Goal: Task Accomplishment & Management: Use online tool/utility

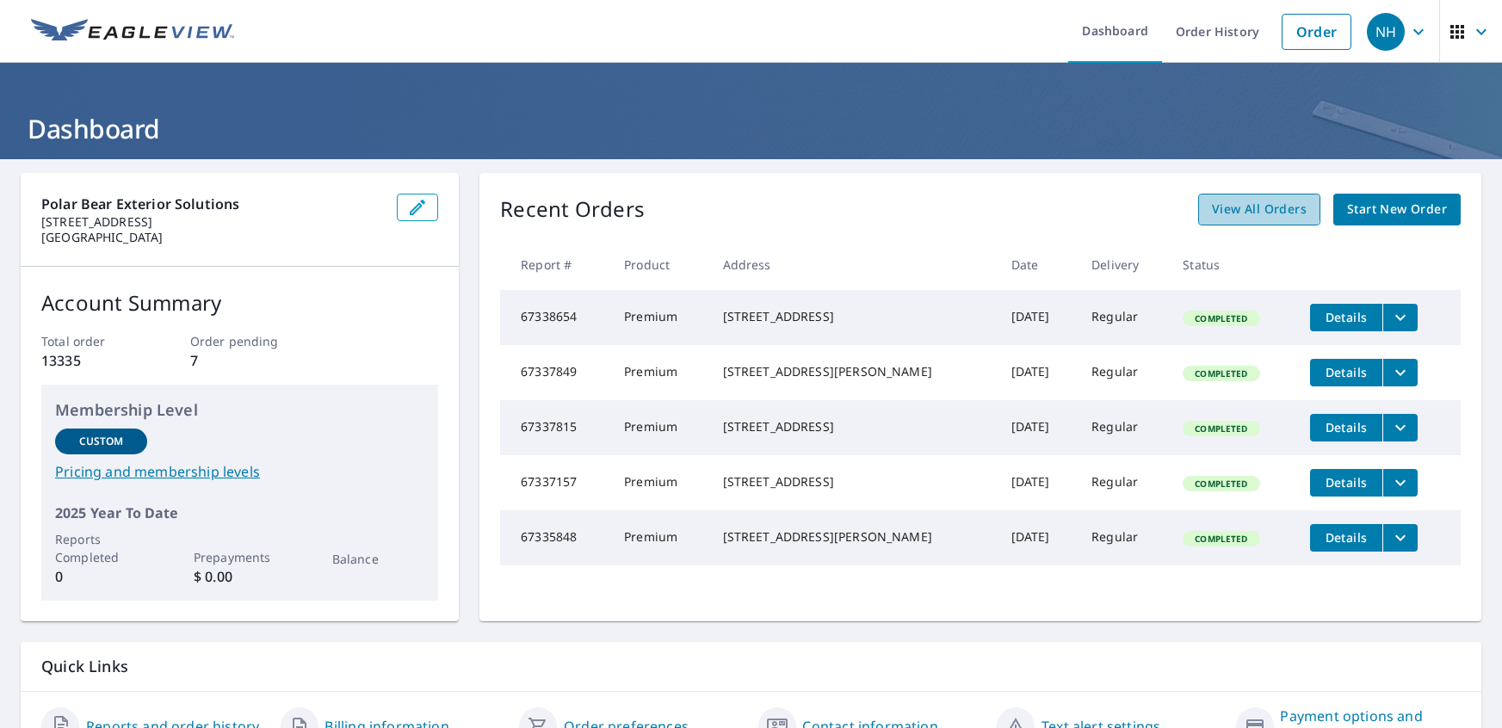
click at [1254, 207] on span "View All Orders" at bounding box center [1259, 210] width 95 height 22
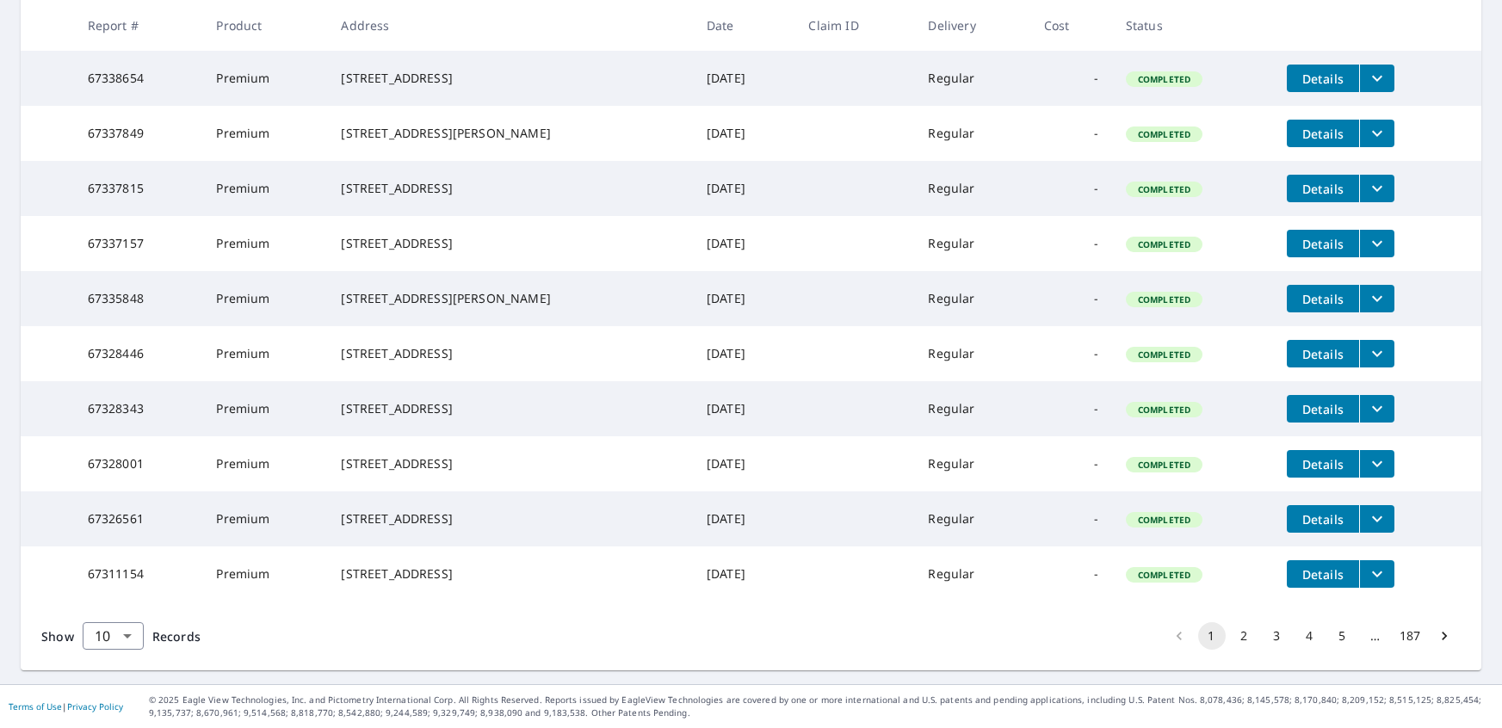
scroll to position [399, 0]
click at [1243, 641] on button "2" at bounding box center [1245, 636] width 28 height 28
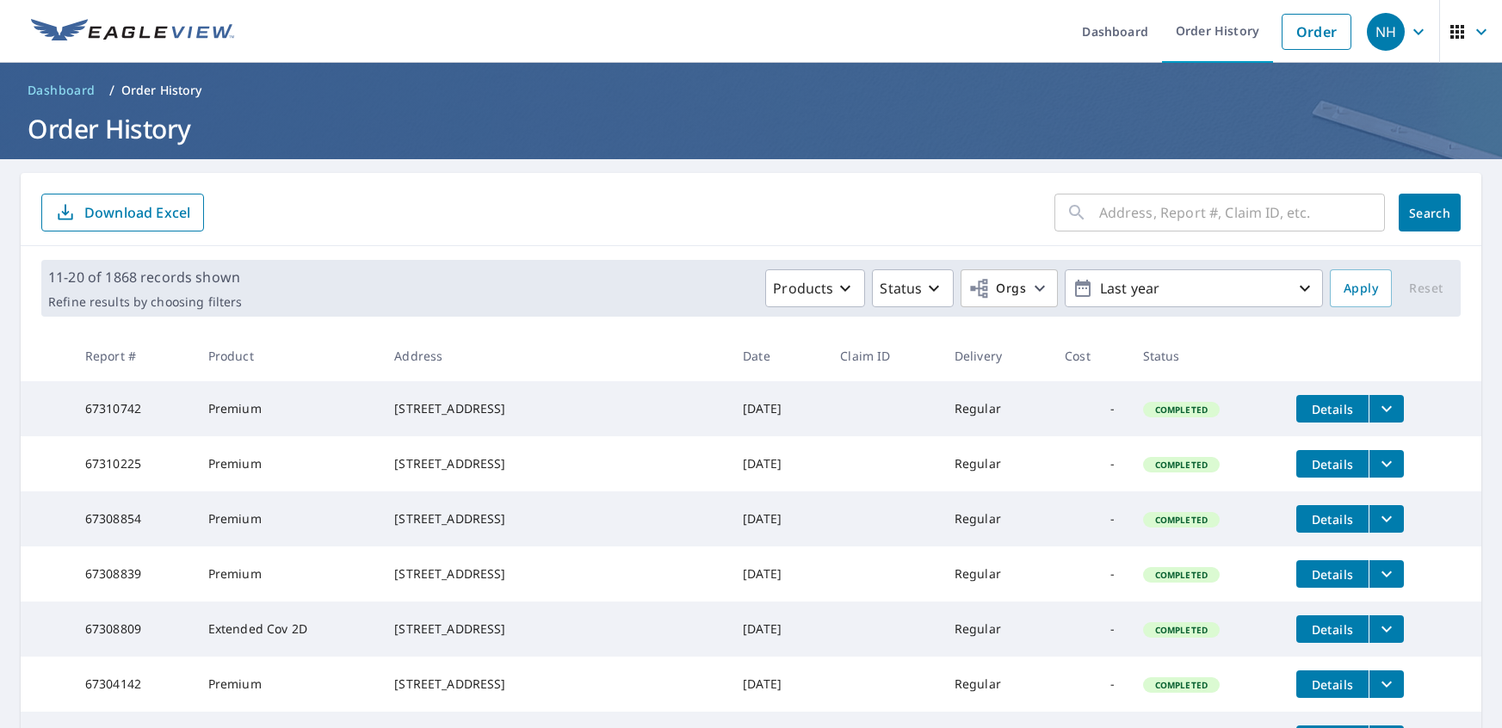
click at [1140, 220] on input "text" at bounding box center [1242, 213] width 286 height 48
type input "[STREET_ADDRESS]"
click button "Search" at bounding box center [1430, 213] width 62 height 38
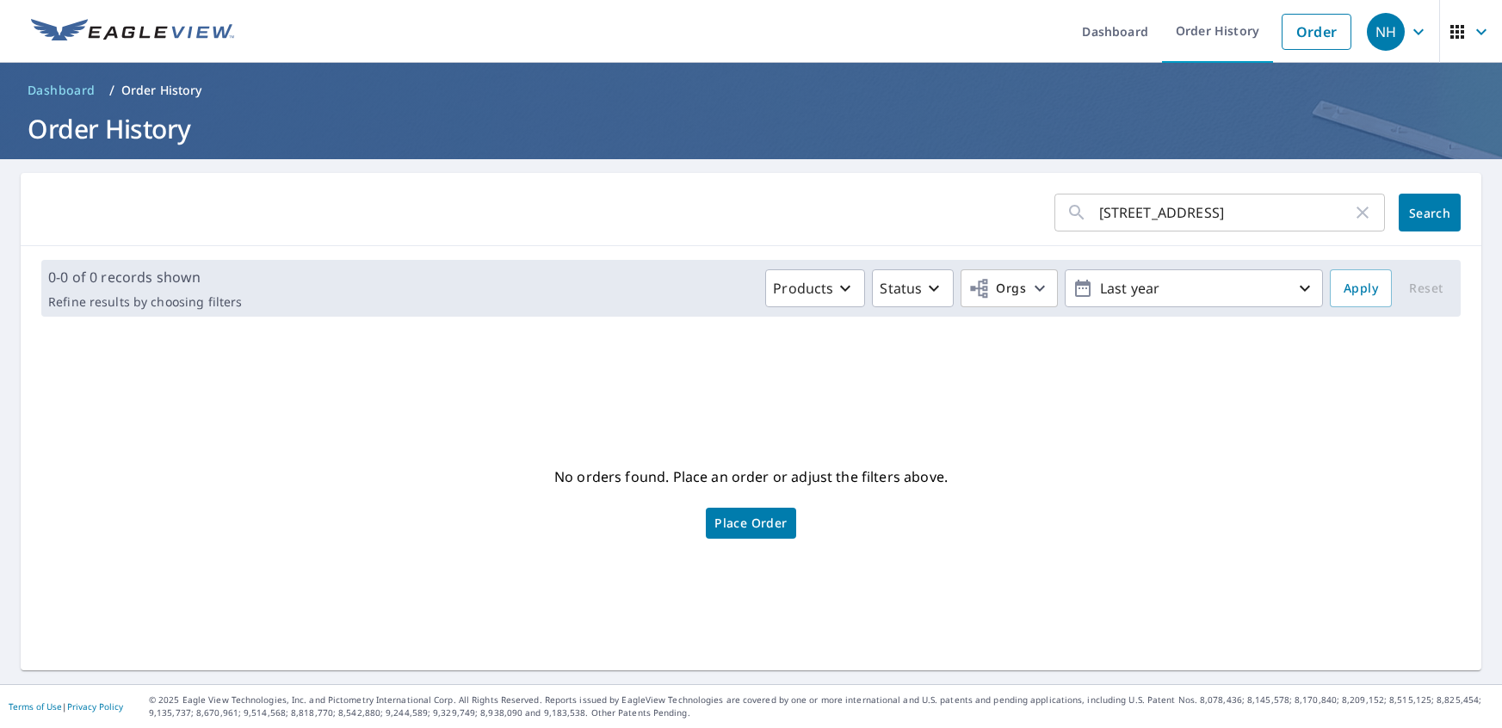
click at [771, 535] on link "Place Order" at bounding box center [751, 523] width 90 height 31
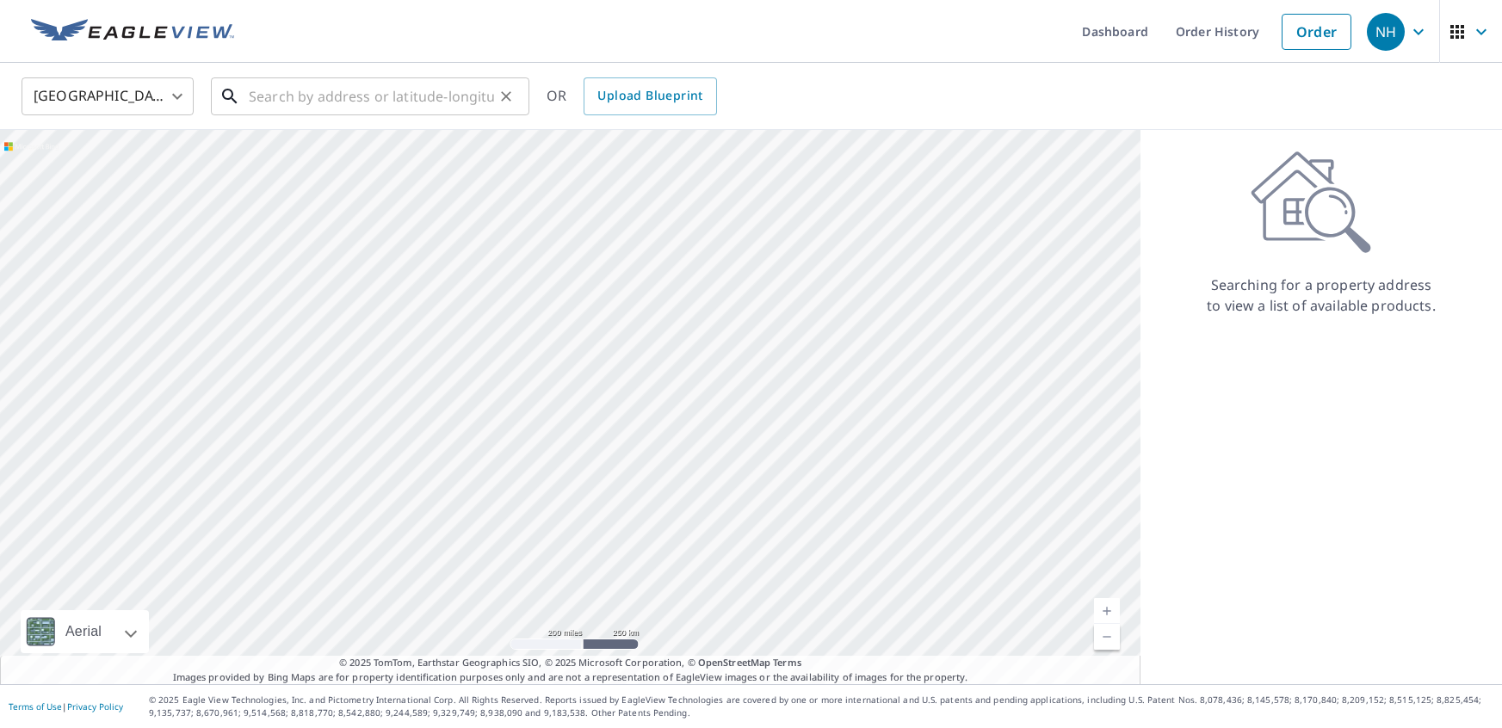
click at [352, 95] on input "text" at bounding box center [371, 96] width 245 height 48
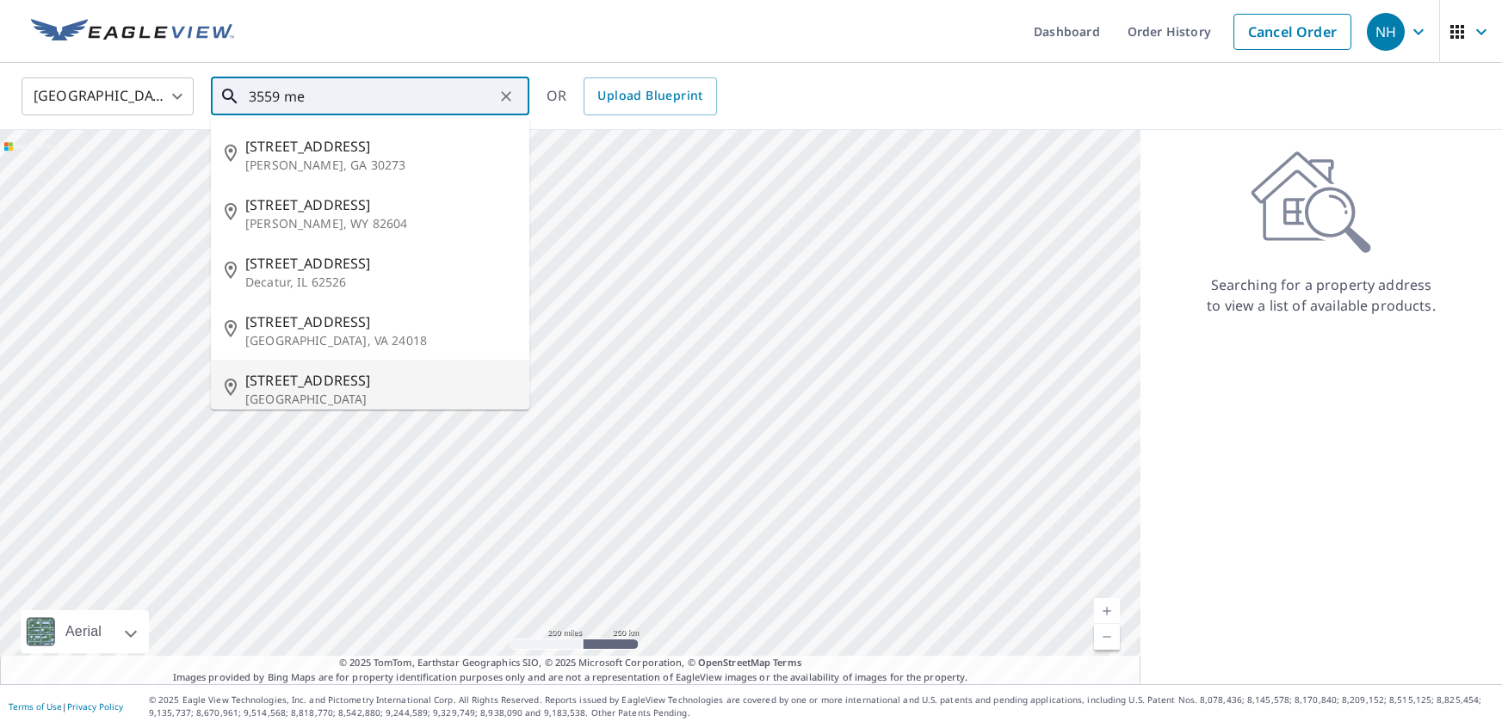
click at [306, 394] on p "[GEOGRAPHIC_DATA]" at bounding box center [380, 399] width 270 height 17
type input "3559 Meerkerk Ln Greenbank, WA 98253"
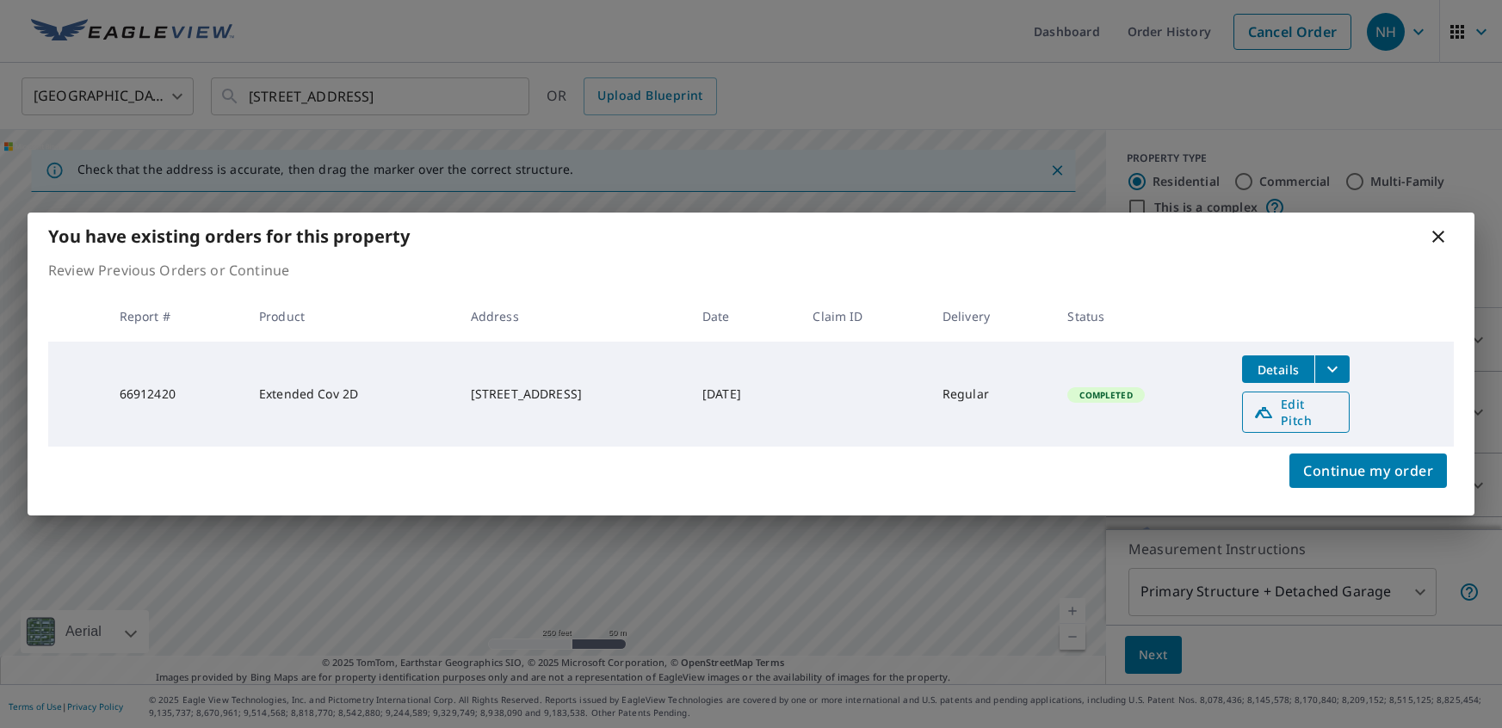
click at [1320, 416] on span "Edit Pitch" at bounding box center [1295, 412] width 85 height 33
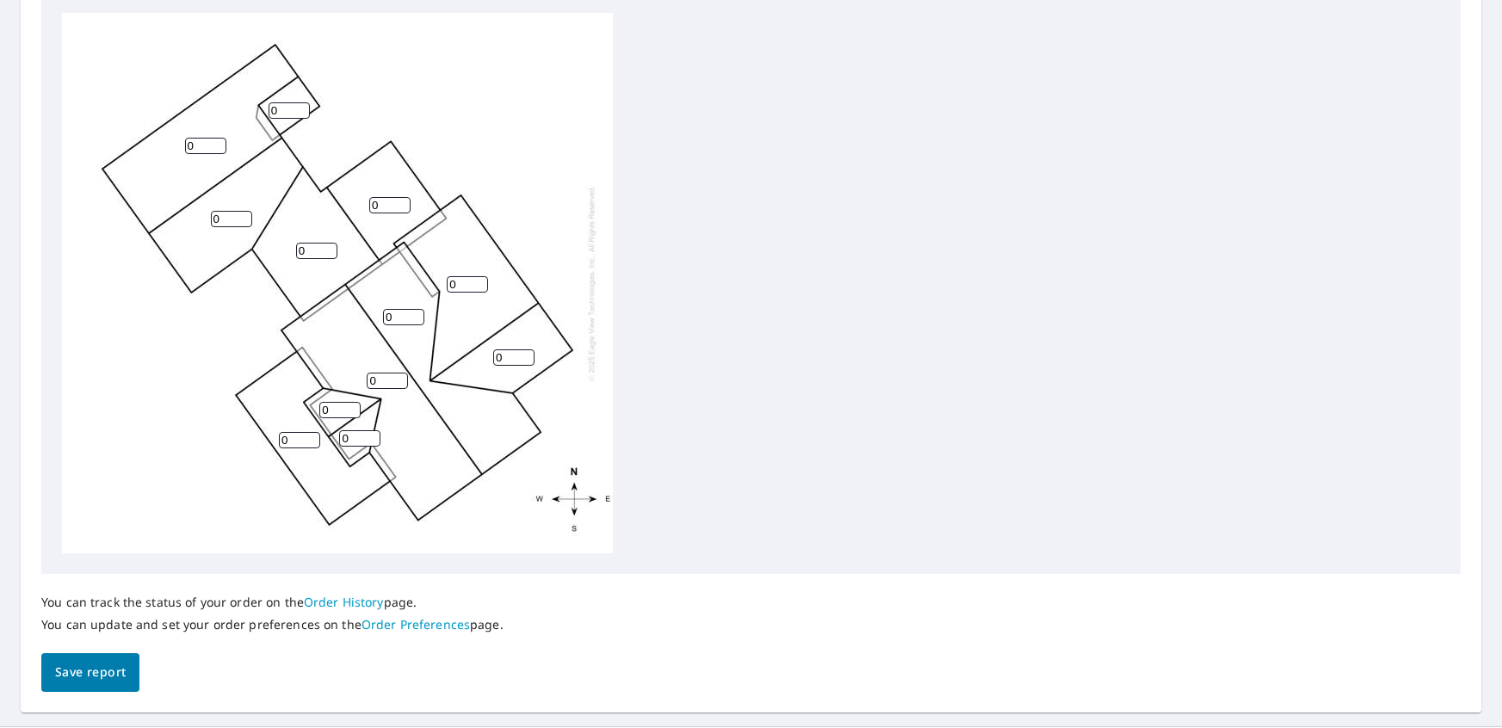
scroll to position [583, 0]
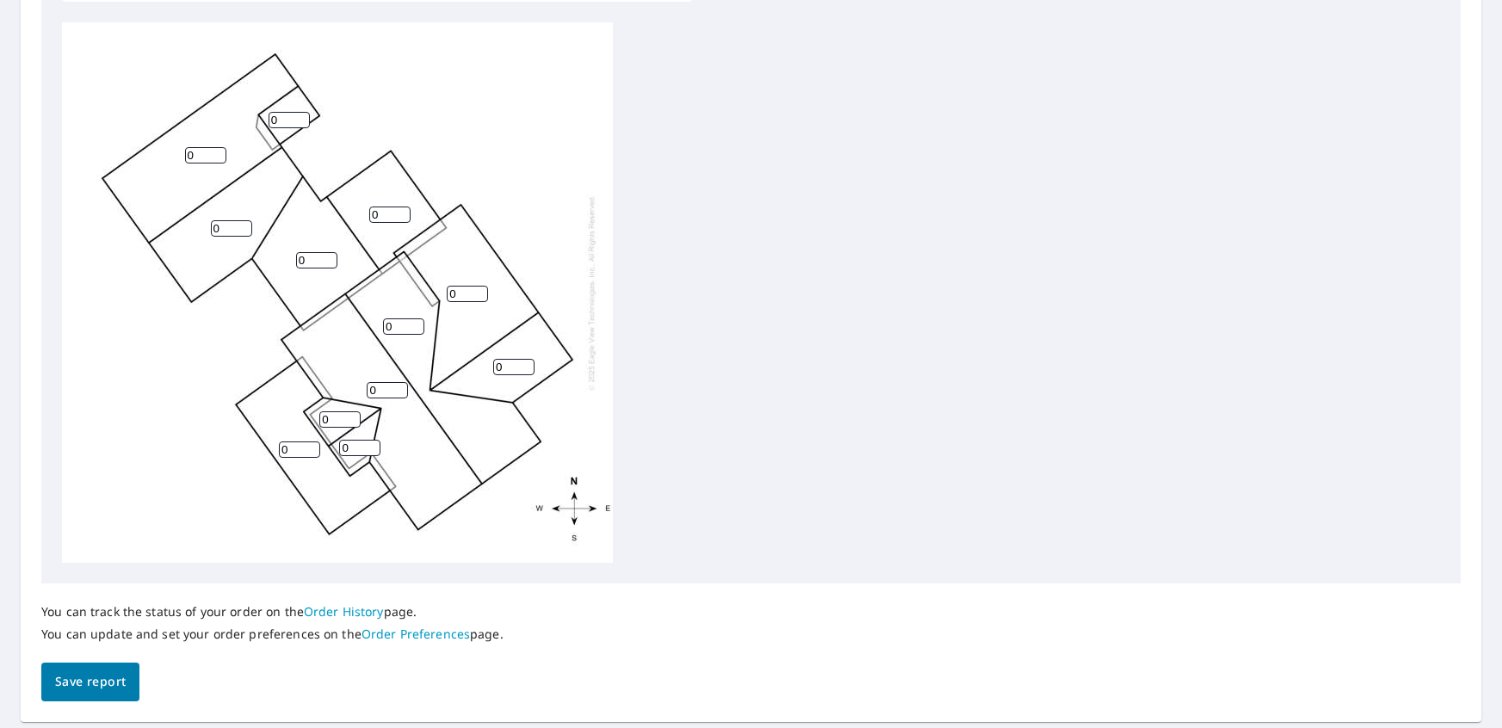
click at [349, 444] on input "0" at bounding box center [359, 448] width 41 height 16
click at [373, 445] on input "1" at bounding box center [359, 448] width 41 height 16
click at [373, 445] on input "2" at bounding box center [359, 448] width 41 height 16
click at [373, 445] on input "3" at bounding box center [359, 448] width 41 height 16
click at [373, 445] on input "4" at bounding box center [359, 448] width 41 height 16
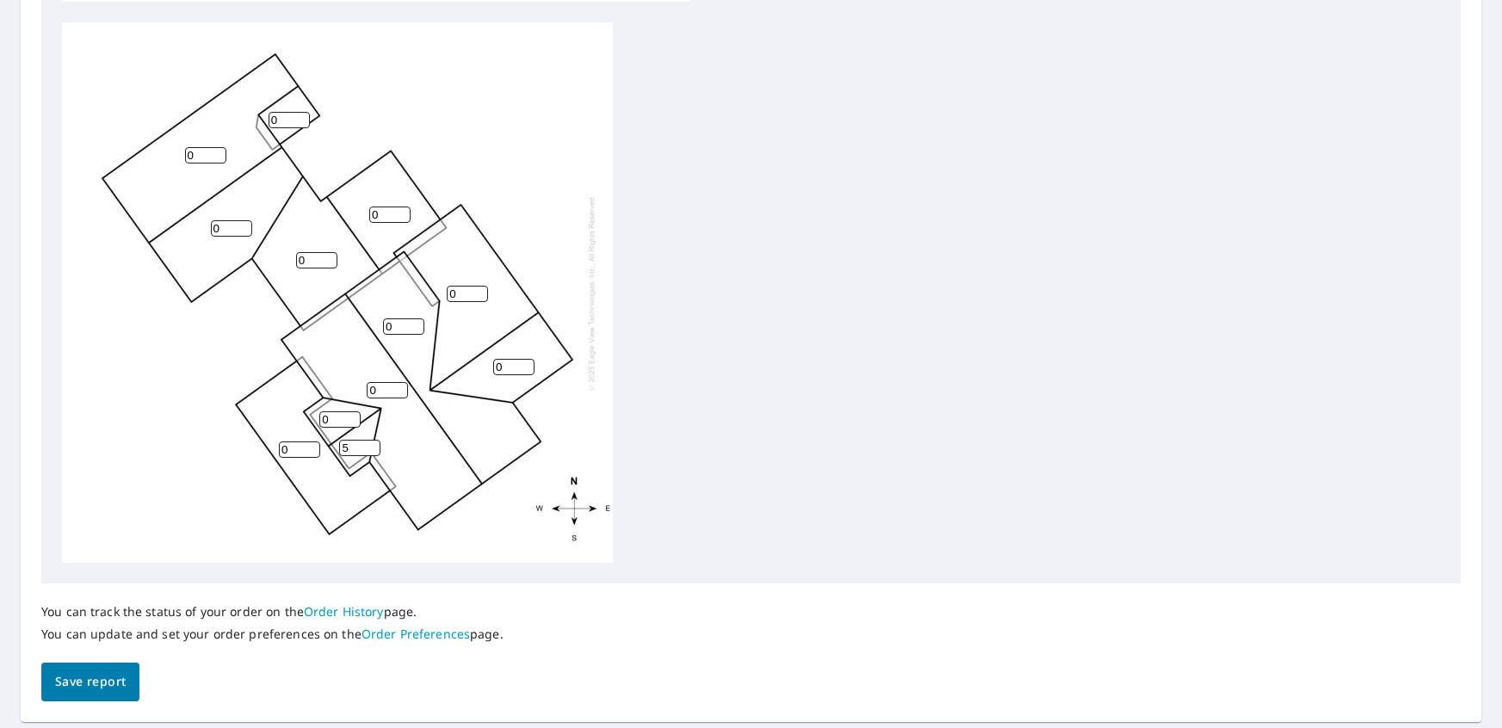
click at [373, 445] on input "5" at bounding box center [359, 448] width 41 height 16
click at [373, 445] on input "6" at bounding box center [359, 448] width 41 height 16
click at [373, 445] on input "7" at bounding box center [359, 448] width 41 height 16
click at [373, 445] on input "8" at bounding box center [359, 448] width 41 height 16
click at [373, 445] on input "9" at bounding box center [359, 448] width 41 height 16
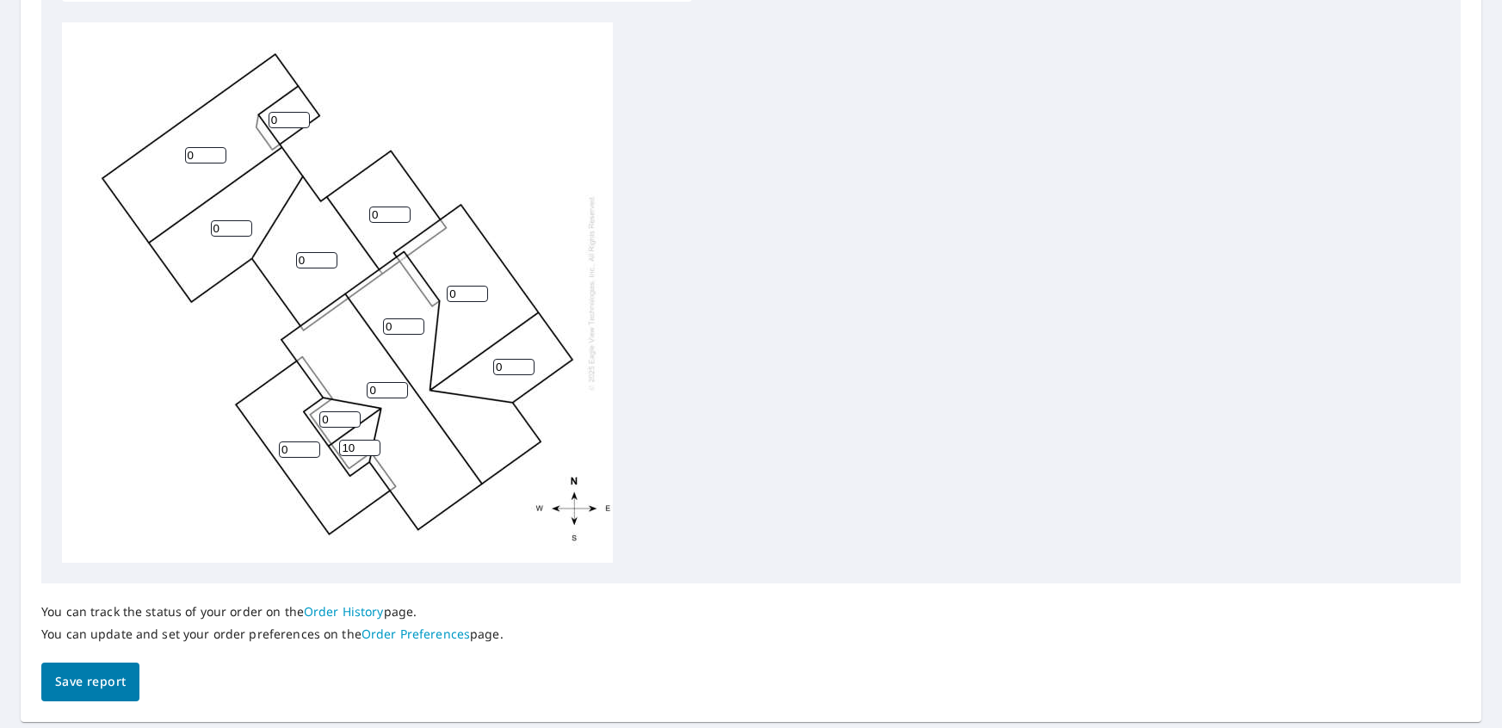
type input "10"
click at [373, 445] on input "10" at bounding box center [359, 448] width 41 height 16
click at [353, 422] on input "0" at bounding box center [339, 419] width 41 height 16
click at [355, 421] on input "0" at bounding box center [339, 419] width 41 height 16
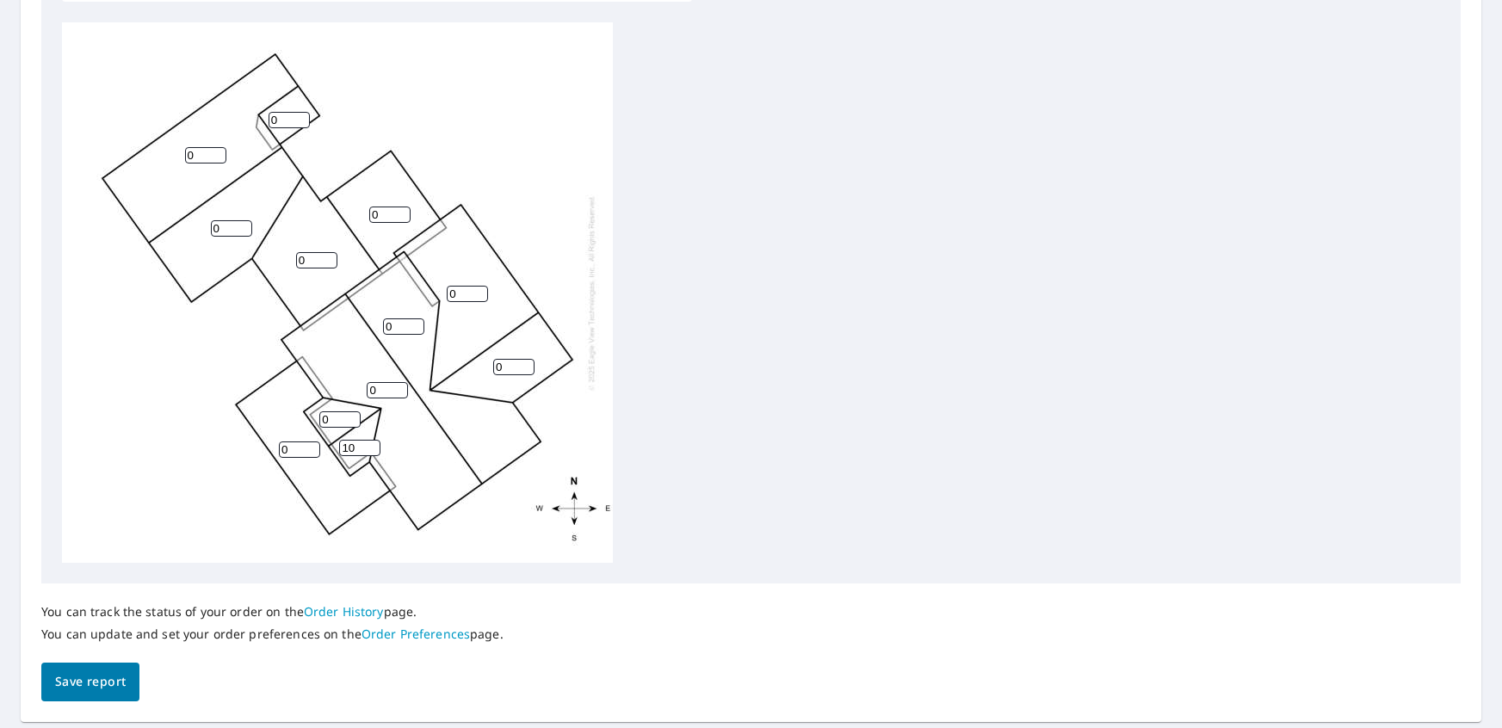
click at [355, 421] on input "0" at bounding box center [339, 419] width 41 height 16
click at [354, 415] on input "1" at bounding box center [339, 419] width 41 height 16
click at [354, 415] on input "2" at bounding box center [339, 419] width 41 height 16
click at [354, 414] on input "3" at bounding box center [339, 419] width 41 height 16
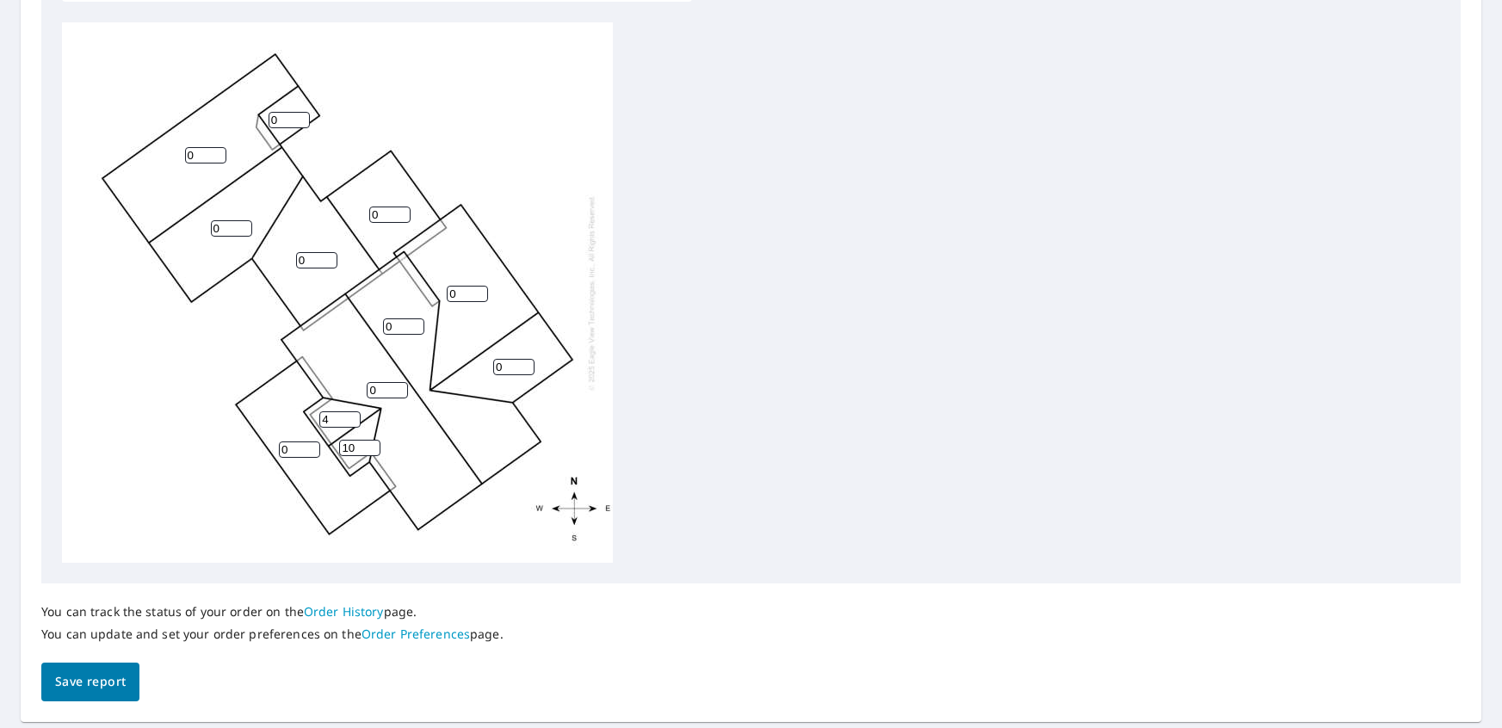
click at [354, 414] on input "4" at bounding box center [339, 419] width 41 height 16
click at [354, 414] on input "5" at bounding box center [339, 419] width 41 height 16
click at [354, 414] on input "6" at bounding box center [339, 419] width 41 height 16
click at [354, 414] on input "7" at bounding box center [339, 419] width 41 height 16
click at [354, 414] on input "8" at bounding box center [339, 419] width 41 height 16
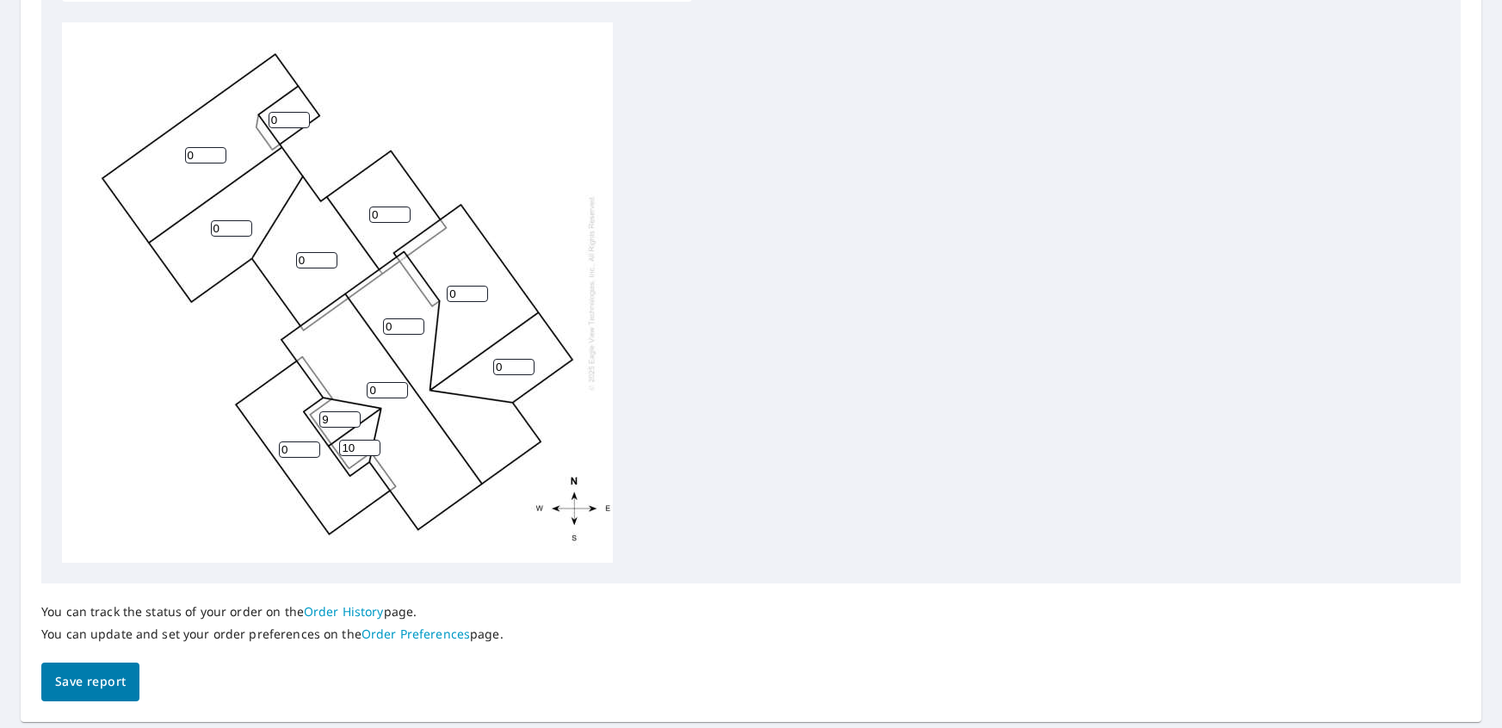
click at [354, 414] on input "9" at bounding box center [339, 419] width 41 height 16
type input "10"
click at [355, 411] on input "10" at bounding box center [339, 419] width 41 height 16
click at [300, 452] on input "0" at bounding box center [299, 450] width 41 height 16
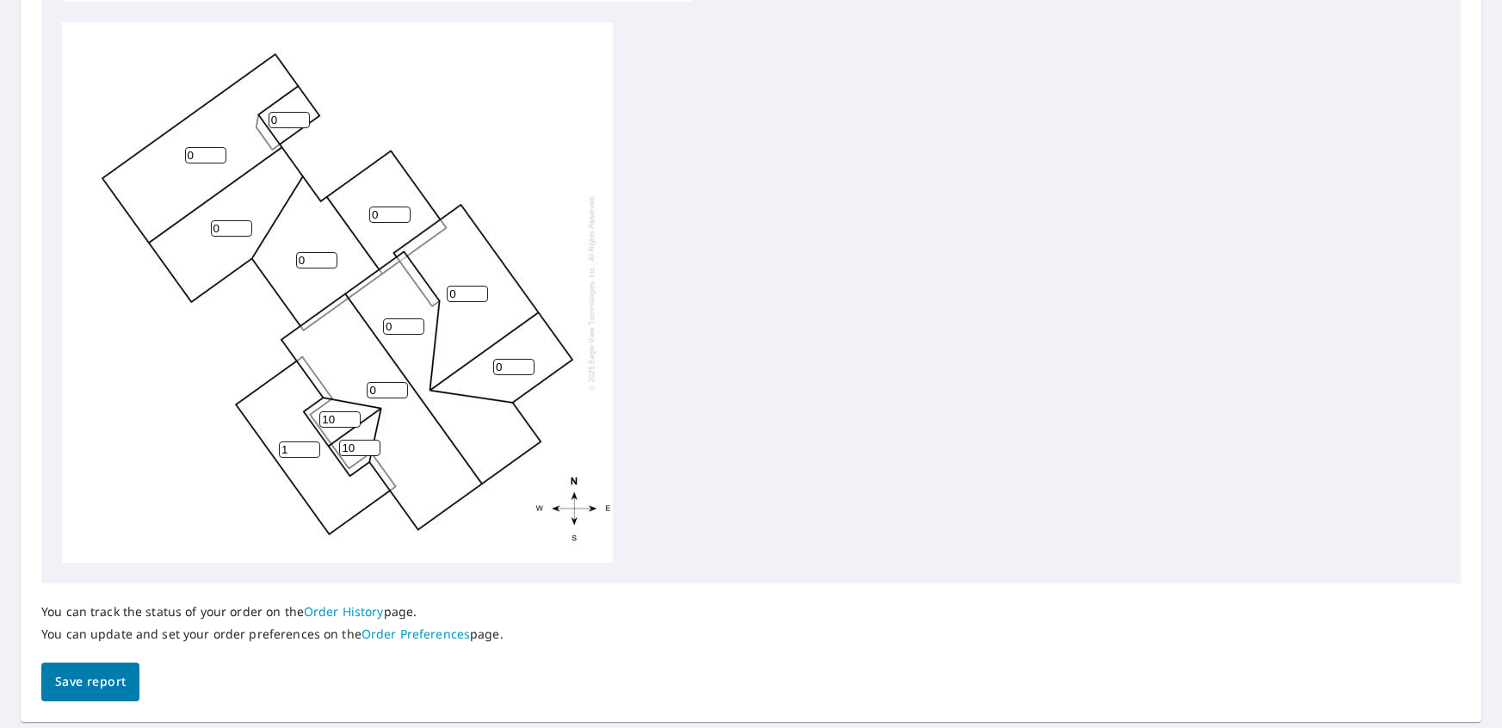
click at [311, 447] on input "1" at bounding box center [299, 450] width 41 height 16
click at [311, 447] on input "2" at bounding box center [299, 450] width 41 height 16
click at [312, 447] on input "3" at bounding box center [299, 450] width 41 height 16
type input "4"
click at [312, 447] on input "4" at bounding box center [299, 450] width 41 height 16
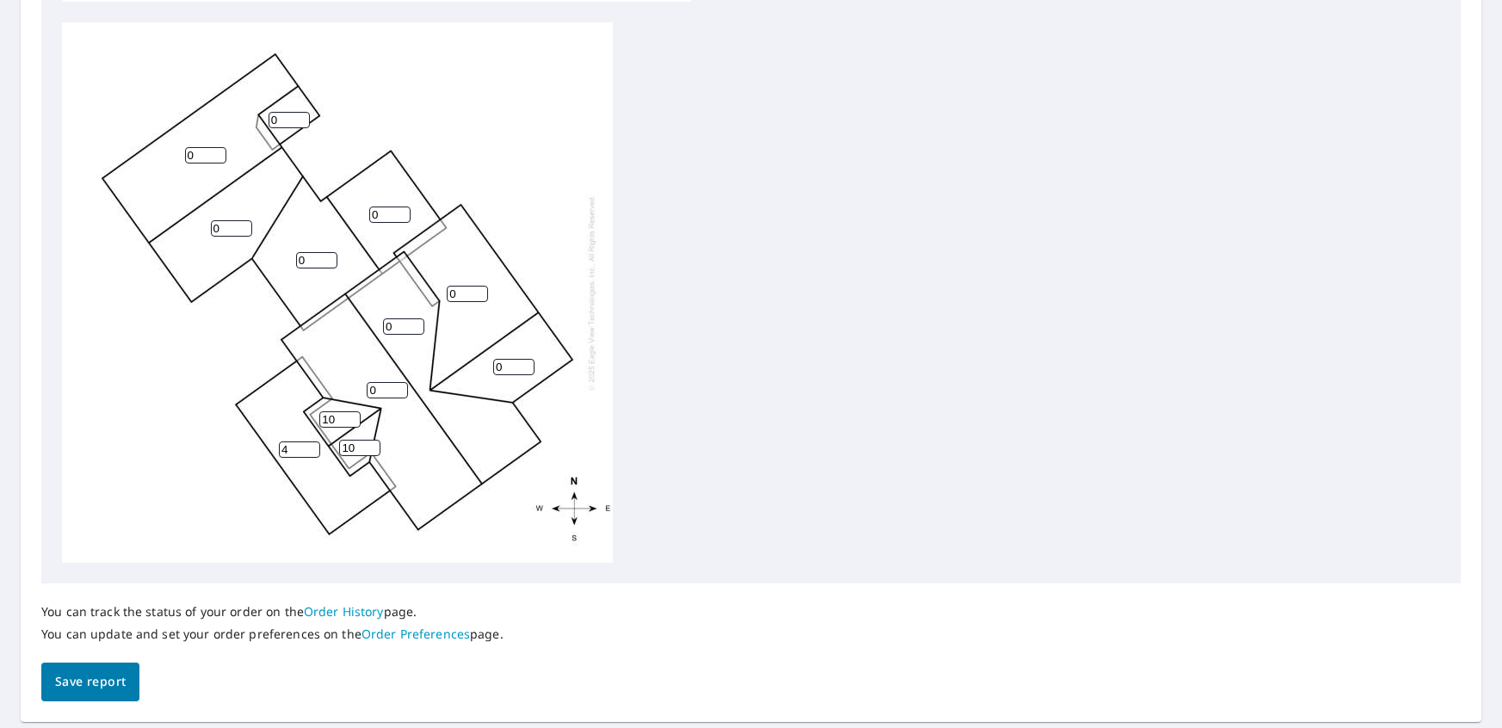
click at [393, 393] on input "0" at bounding box center [387, 390] width 41 height 16
click at [330, 255] on input "1" at bounding box center [316, 260] width 41 height 16
click at [330, 255] on input "2" at bounding box center [316, 260] width 41 height 16
click at [330, 255] on input "3" at bounding box center [316, 260] width 41 height 16
type input "4"
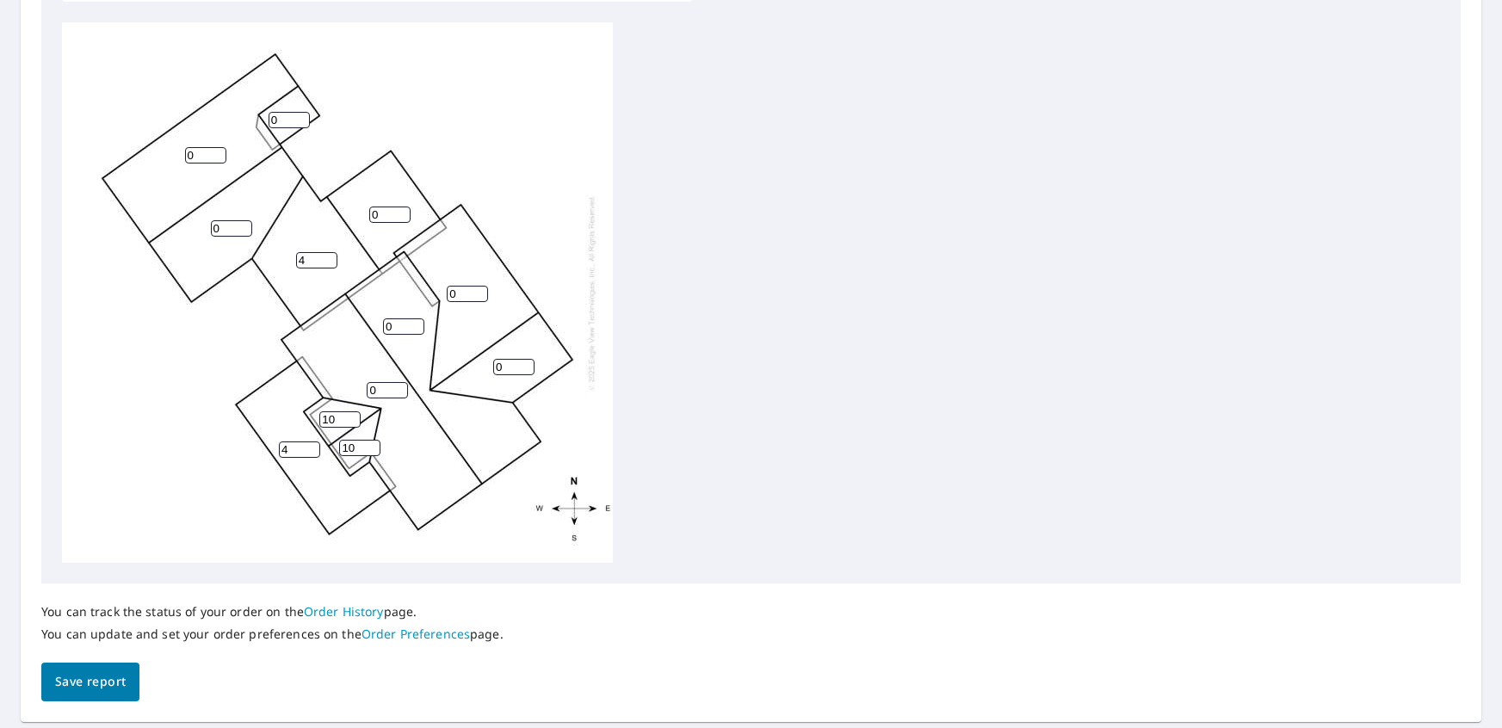
click at [330, 255] on input "4" at bounding box center [316, 260] width 41 height 16
click at [382, 219] on input "0" at bounding box center [389, 215] width 41 height 16
click at [405, 211] on input "1" at bounding box center [389, 215] width 41 height 16
click at [405, 211] on input "2" at bounding box center [389, 215] width 41 height 16
click at [405, 211] on input "3" at bounding box center [389, 215] width 41 height 16
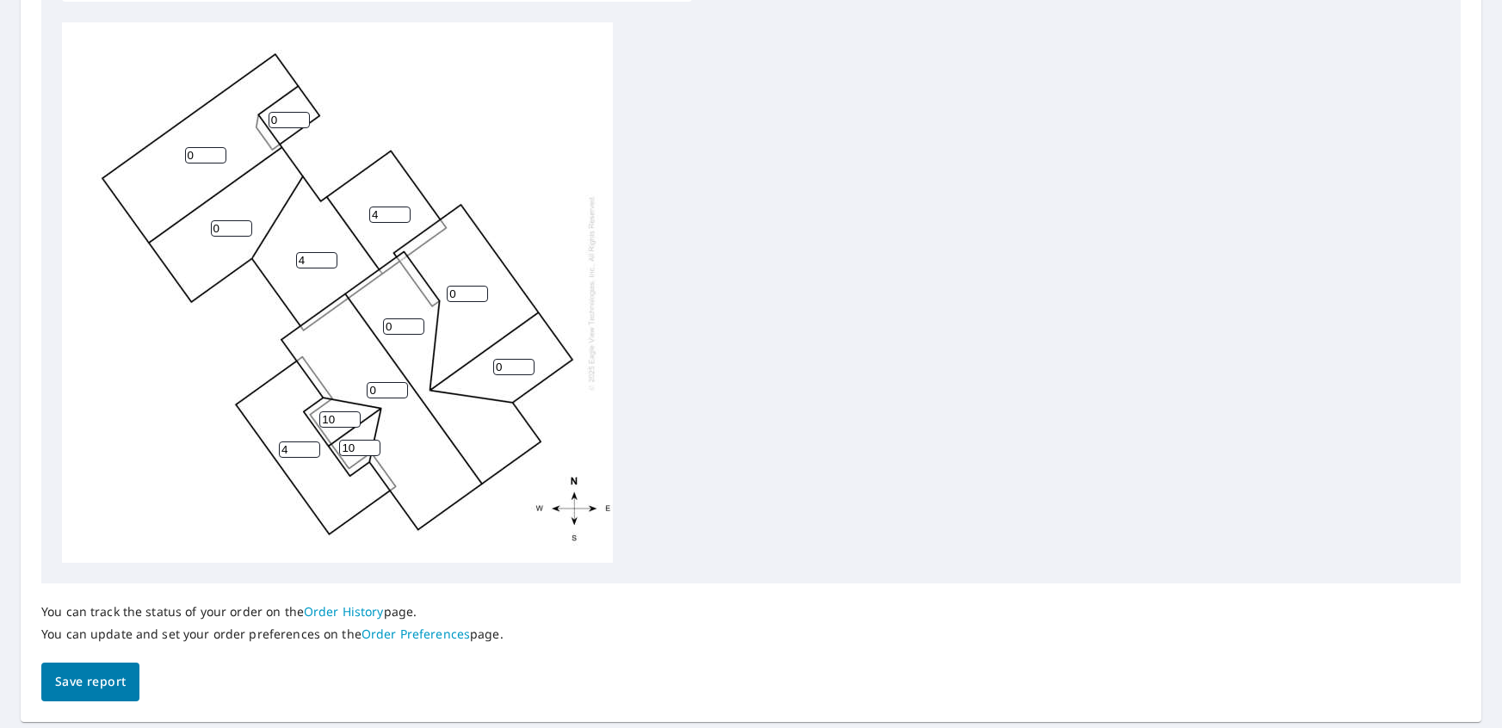
type input "4"
click at [405, 211] on input "4" at bounding box center [389, 215] width 41 height 16
click at [226, 225] on input "0" at bounding box center [231, 228] width 41 height 16
click at [247, 224] on input "1" at bounding box center [231, 228] width 41 height 16
click at [247, 224] on input "2" at bounding box center [231, 228] width 41 height 16
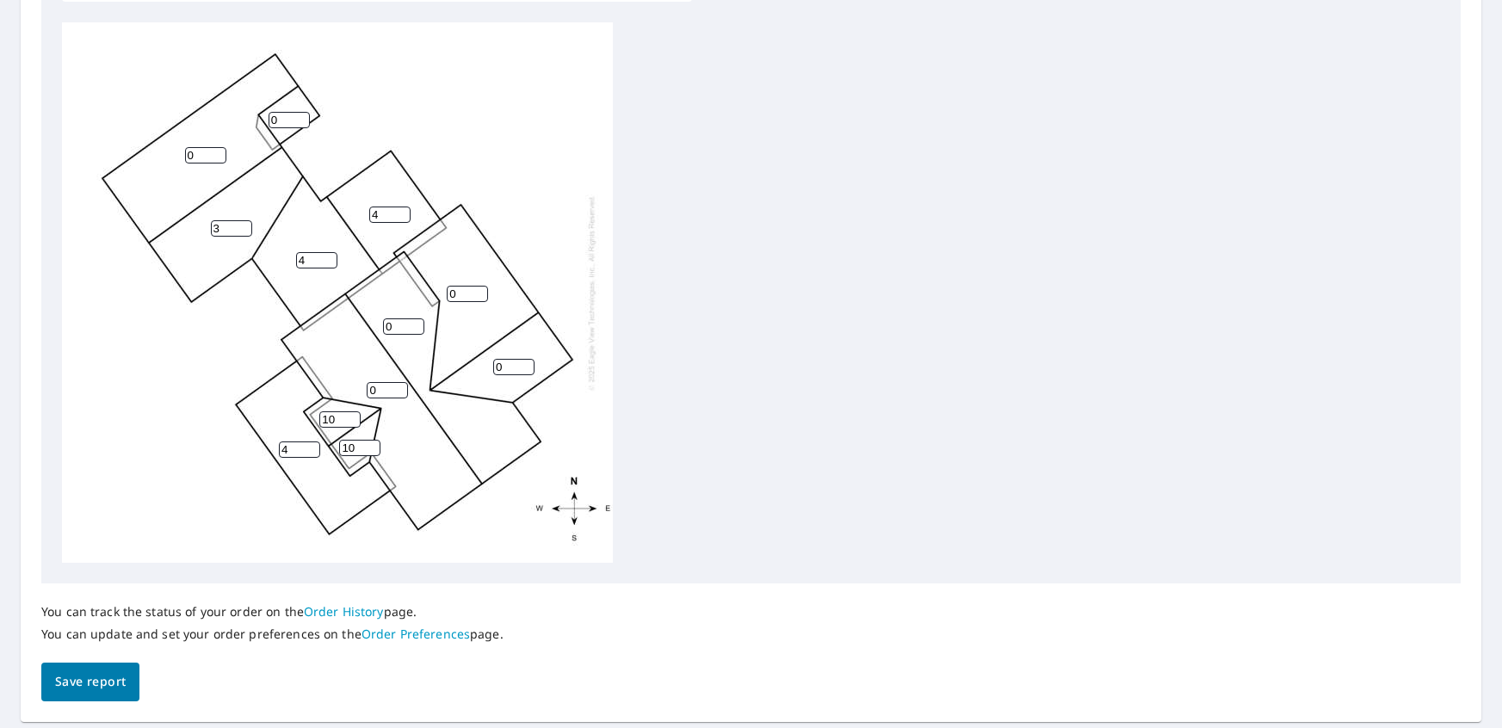
click at [247, 224] on input "3" at bounding box center [231, 228] width 41 height 16
click at [247, 224] on input "4" at bounding box center [231, 228] width 41 height 16
click at [247, 225] on input "5" at bounding box center [231, 228] width 41 height 16
click at [247, 225] on input "6" at bounding box center [231, 228] width 41 height 16
click at [247, 225] on input "7" at bounding box center [231, 228] width 41 height 16
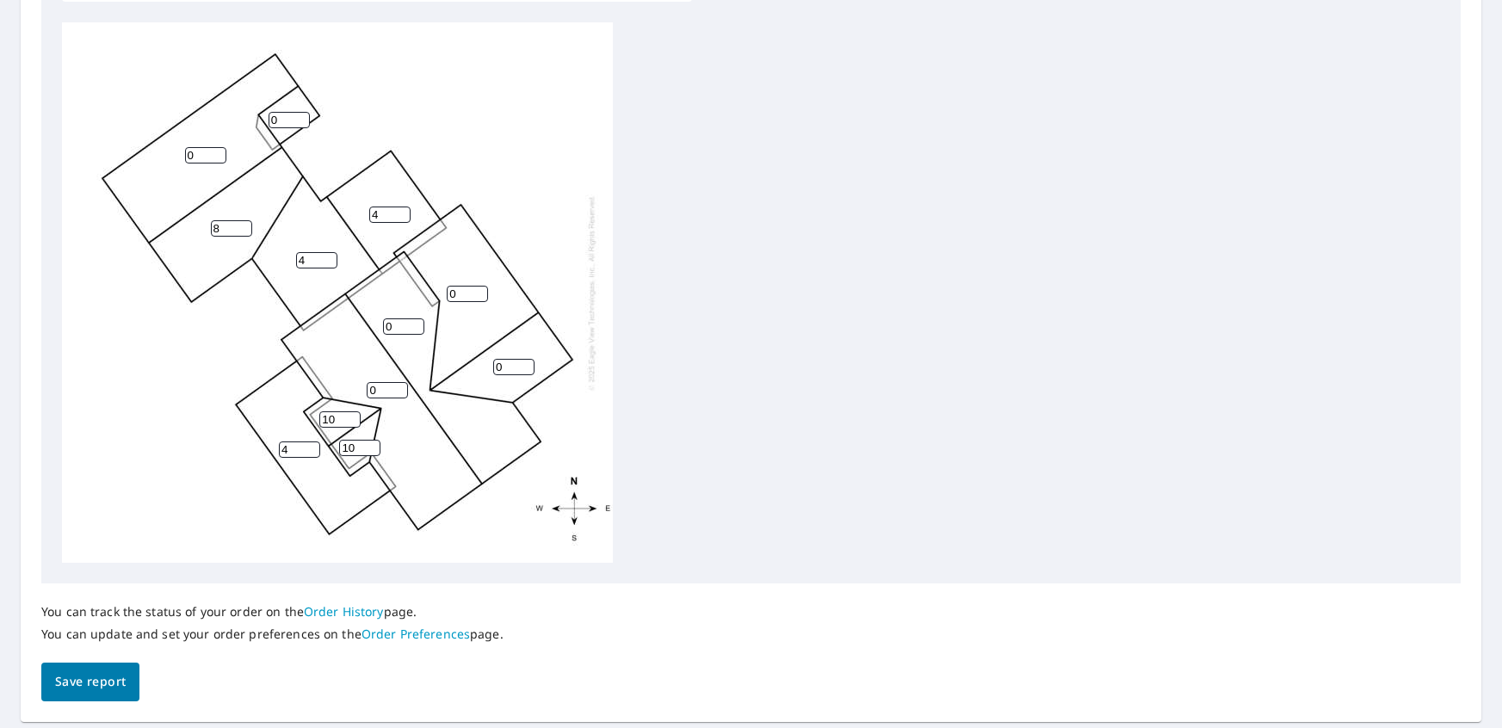
click at [247, 225] on input "8" at bounding box center [231, 228] width 41 height 16
type input "9"
click at [248, 225] on input "9" at bounding box center [231, 228] width 41 height 16
click at [213, 147] on input "0" at bounding box center [205, 155] width 41 height 16
click at [219, 153] on input "1" at bounding box center [205, 155] width 41 height 16
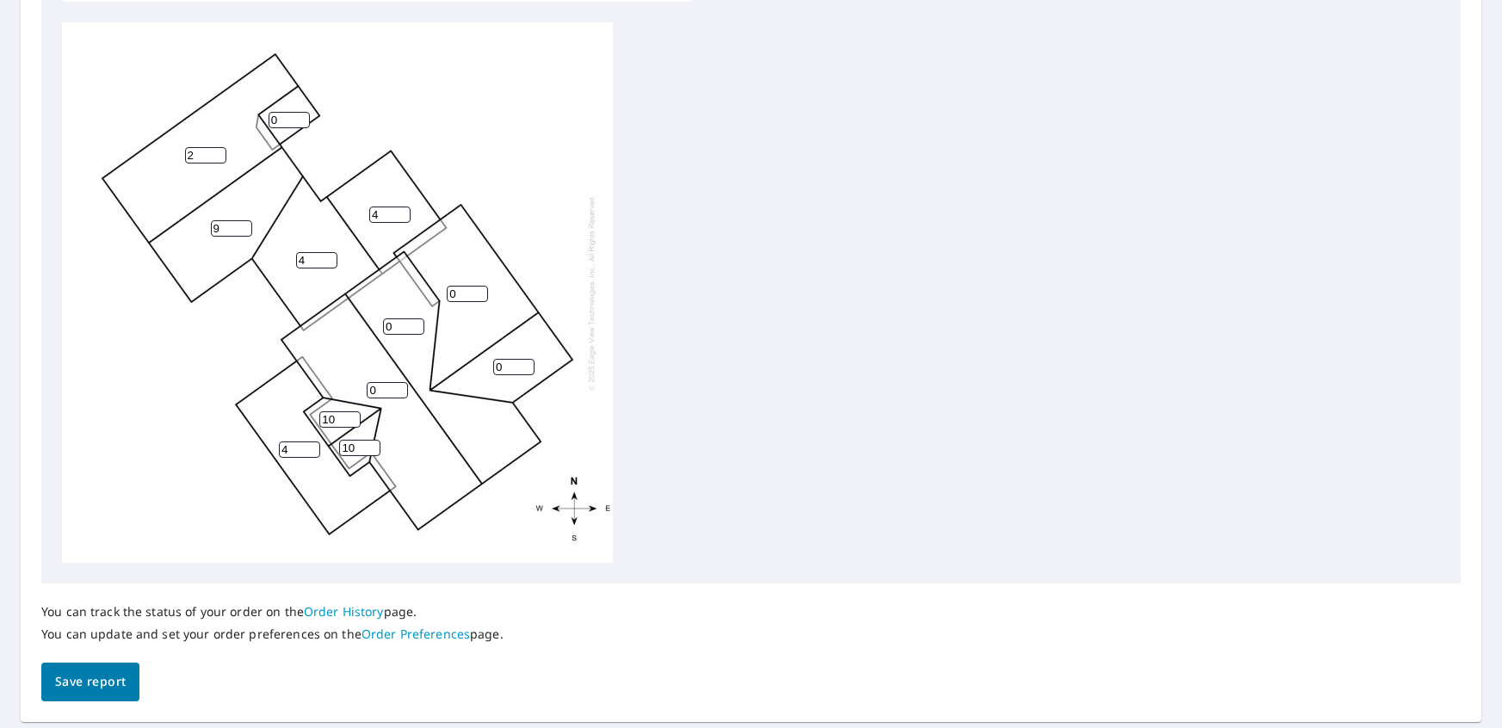
click at [219, 153] on input "2" at bounding box center [205, 155] width 41 height 16
click at [219, 153] on input "3" at bounding box center [205, 155] width 41 height 16
click at [219, 153] on input "4" at bounding box center [205, 155] width 41 height 16
click at [219, 153] on input "5" at bounding box center [205, 155] width 41 height 16
click at [219, 153] on input "6" at bounding box center [205, 155] width 41 height 16
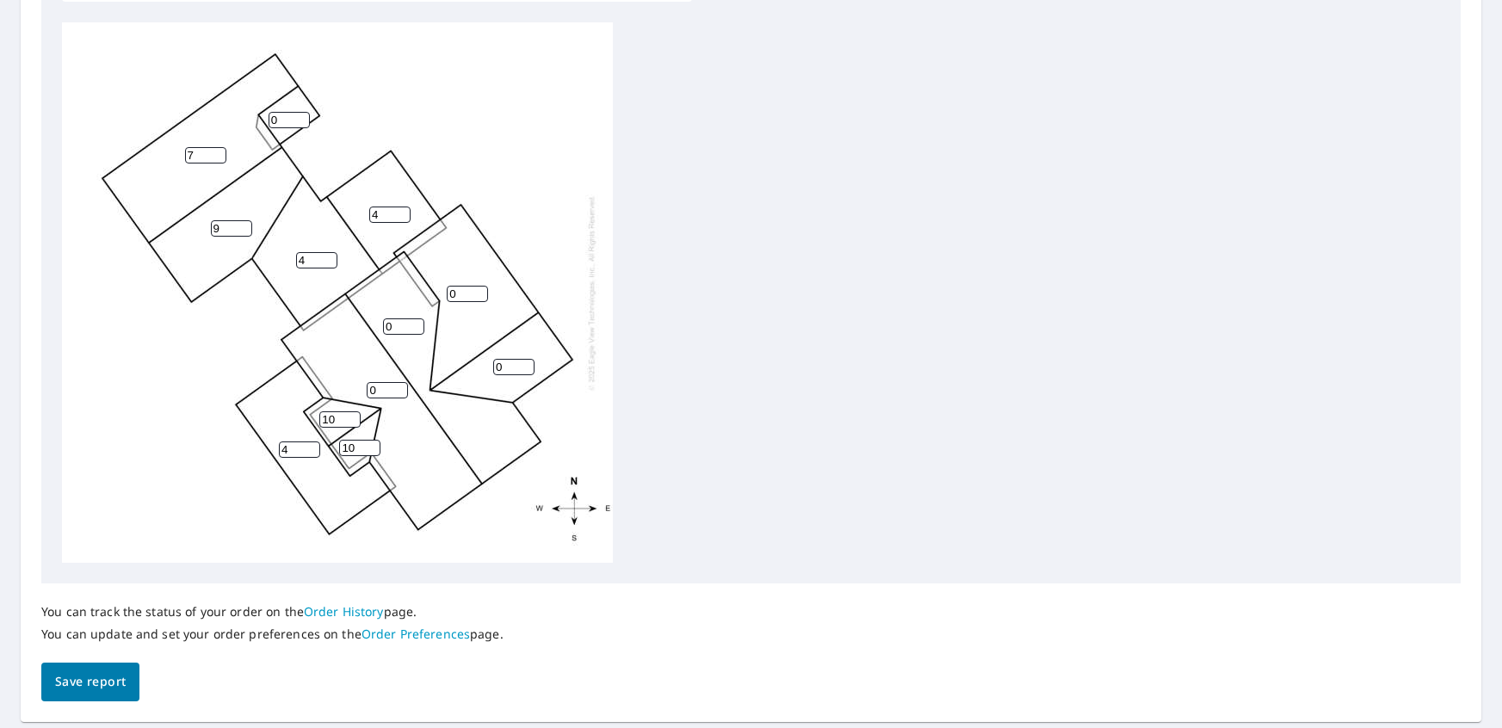
click at [219, 153] on input "7" at bounding box center [205, 155] width 41 height 16
click at [219, 153] on input "8" at bounding box center [205, 155] width 41 height 16
type input "9"
click at [220, 152] on input "9" at bounding box center [205, 155] width 41 height 16
click at [293, 118] on input "0" at bounding box center [289, 120] width 41 height 16
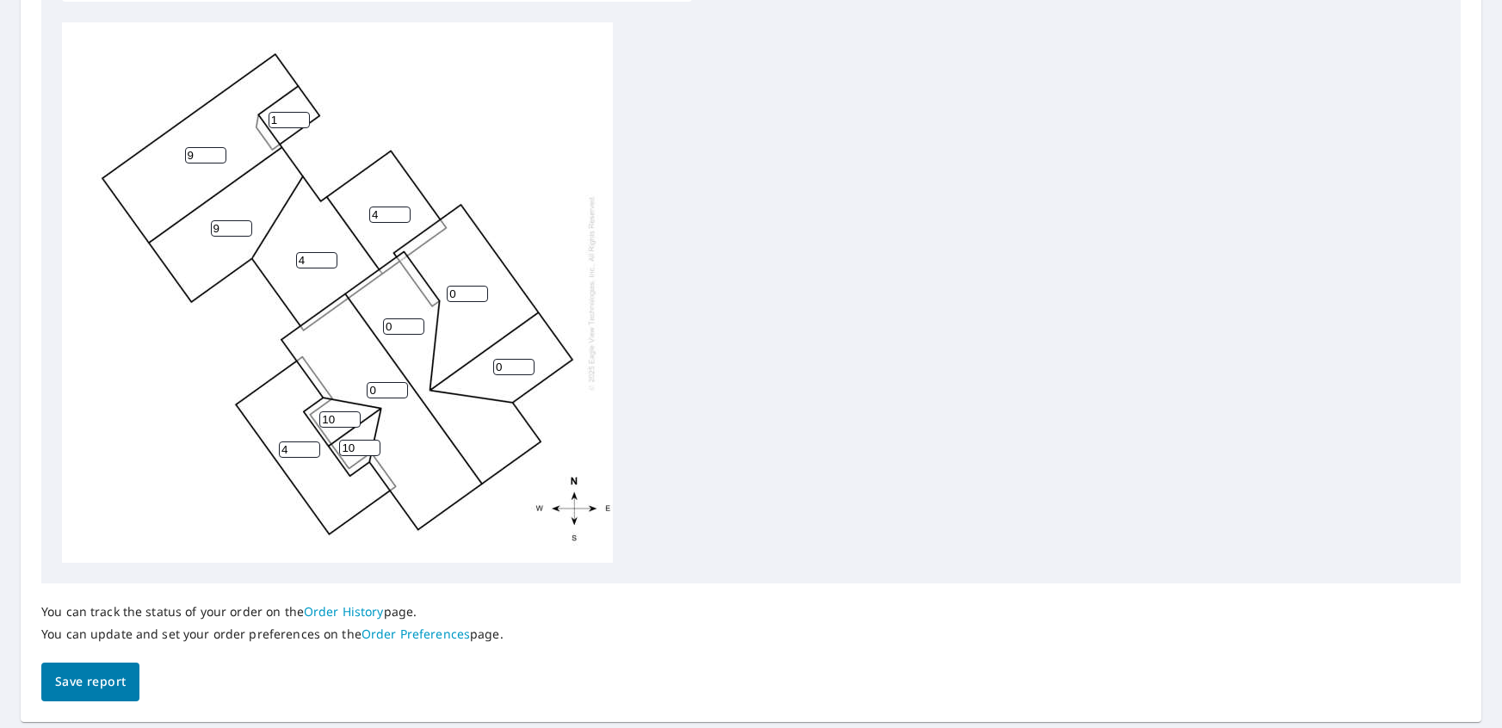
click at [303, 118] on input "1" at bounding box center [289, 120] width 41 height 16
click at [303, 118] on input "2" at bounding box center [289, 120] width 41 height 16
click at [303, 118] on input "3" at bounding box center [289, 120] width 41 height 16
click at [303, 118] on input "4" at bounding box center [289, 120] width 41 height 16
click at [305, 118] on input "5" at bounding box center [289, 120] width 41 height 16
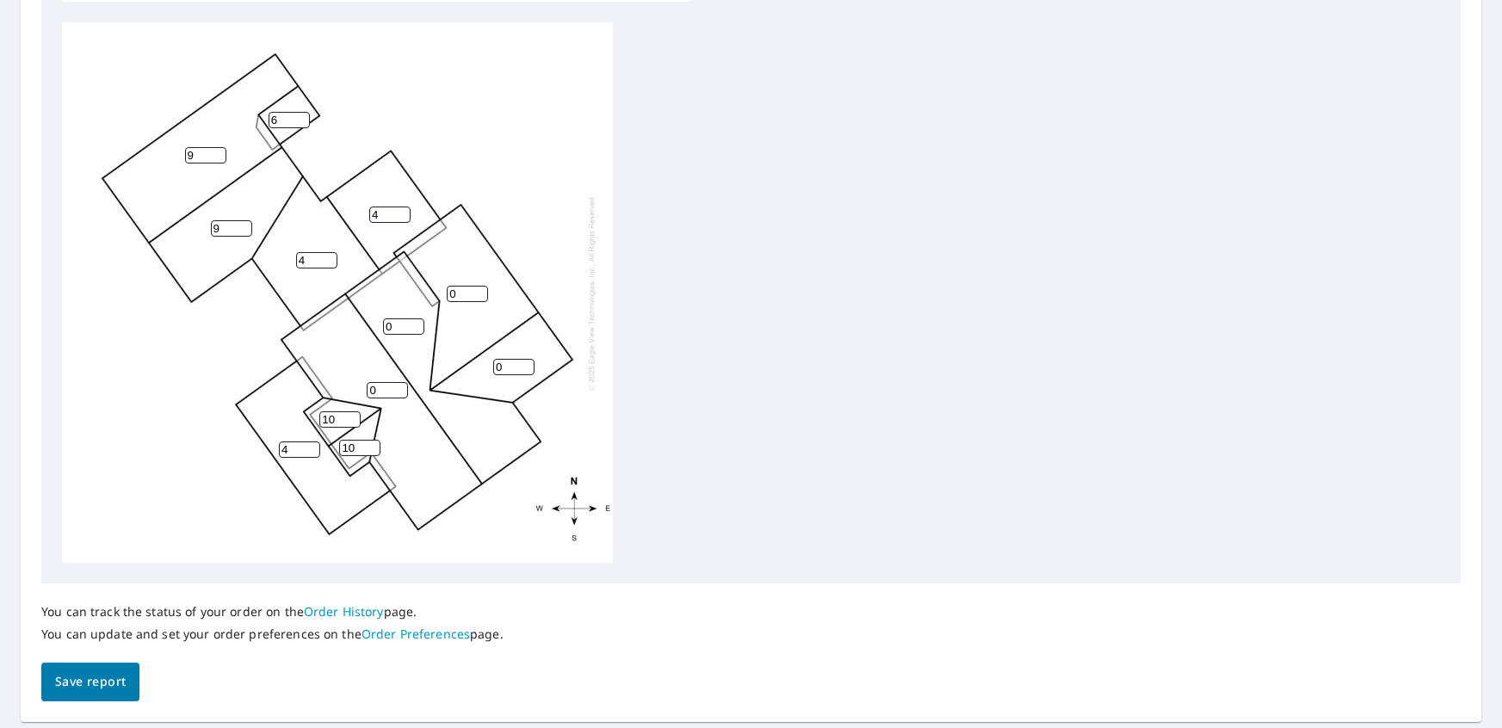
click at [306, 118] on input "6" at bounding box center [289, 120] width 41 height 16
click at [306, 118] on input "7" at bounding box center [289, 120] width 41 height 16
click at [306, 118] on input "8" at bounding box center [289, 120] width 41 height 16
type input "9"
click at [306, 118] on input "9" at bounding box center [289, 120] width 41 height 16
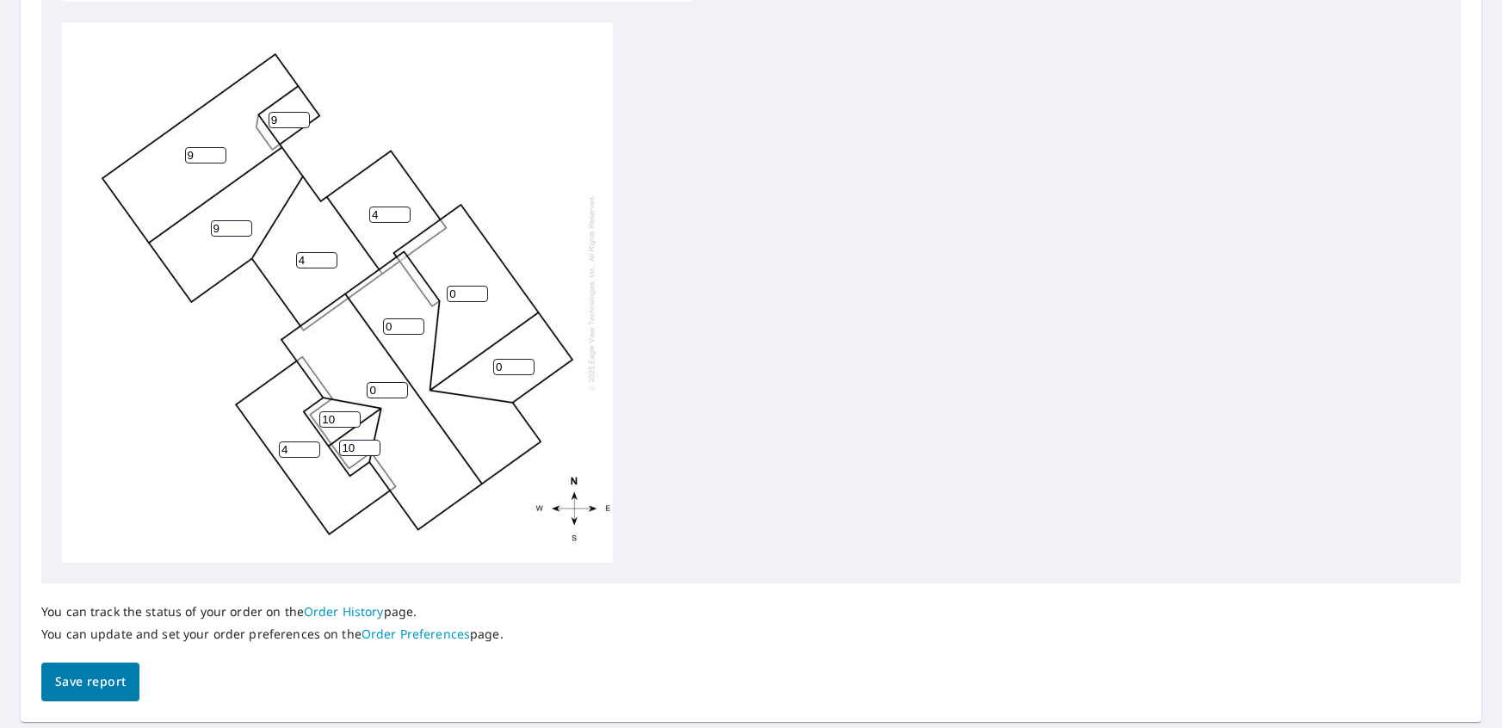
click at [395, 331] on input "0" at bounding box center [403, 326] width 41 height 16
click at [416, 318] on input "1" at bounding box center [403, 326] width 41 height 16
click at [416, 318] on input "2" at bounding box center [403, 326] width 41 height 16
click at [416, 318] on input "3" at bounding box center [403, 326] width 41 height 16
click at [416, 318] on input "4" at bounding box center [403, 326] width 41 height 16
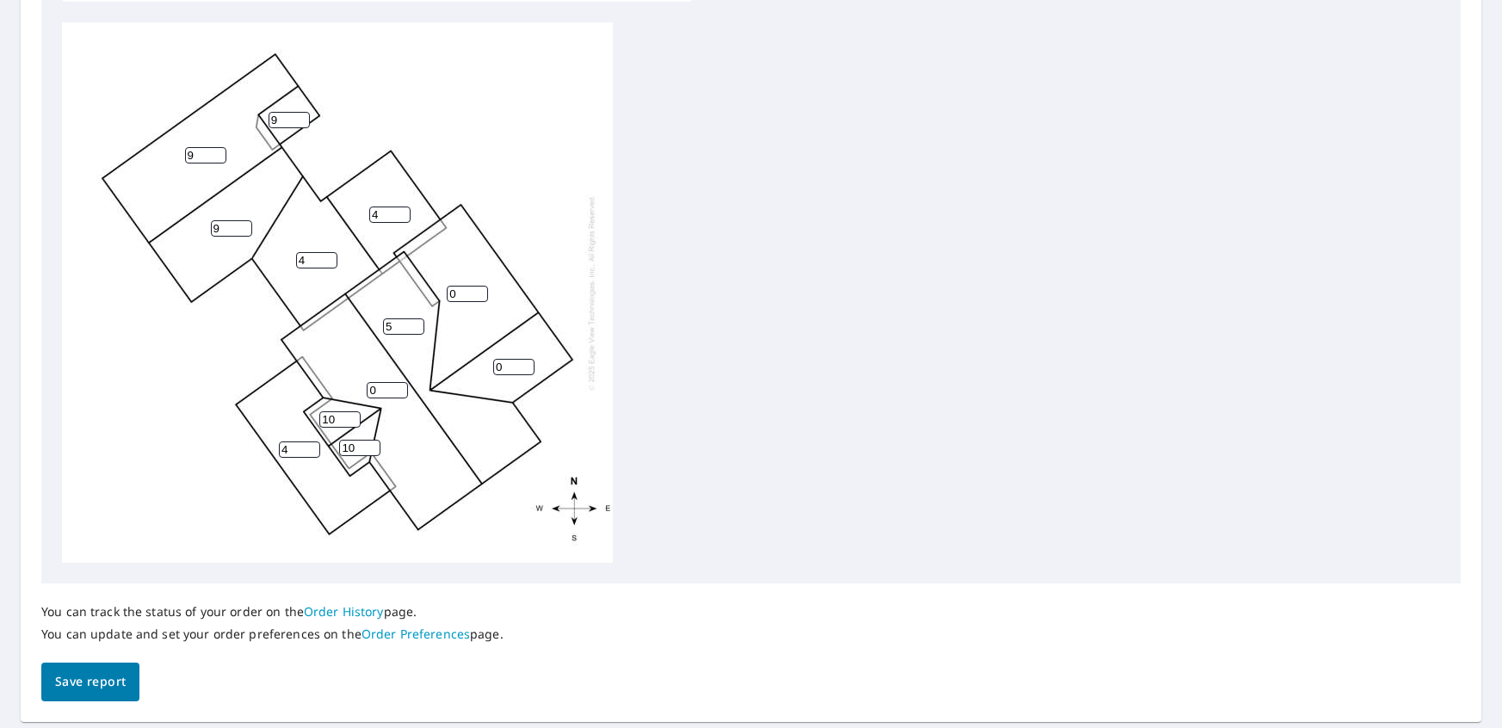
click at [416, 318] on input "5" at bounding box center [403, 326] width 41 height 16
click at [416, 318] on input "6" at bounding box center [403, 326] width 41 height 16
click at [416, 318] on input "7" at bounding box center [403, 326] width 41 height 16
click at [416, 318] on input "8" at bounding box center [403, 326] width 41 height 16
type input "9"
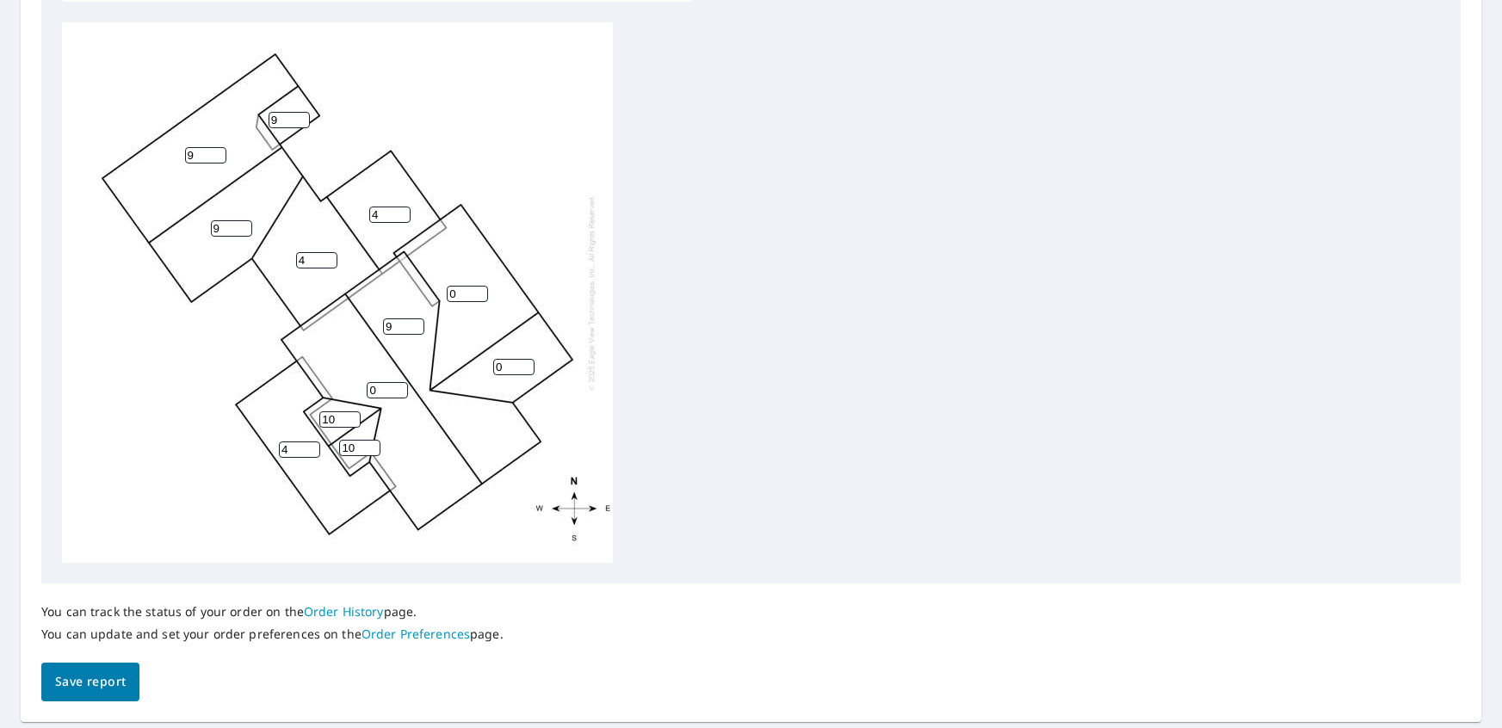
click at [417, 318] on input "9" at bounding box center [403, 326] width 41 height 16
click at [393, 387] on input "0" at bounding box center [387, 390] width 41 height 16
click at [400, 385] on input "1" at bounding box center [387, 390] width 41 height 16
click at [400, 385] on input "2" at bounding box center [387, 390] width 41 height 16
click at [400, 385] on input "3" at bounding box center [387, 390] width 41 height 16
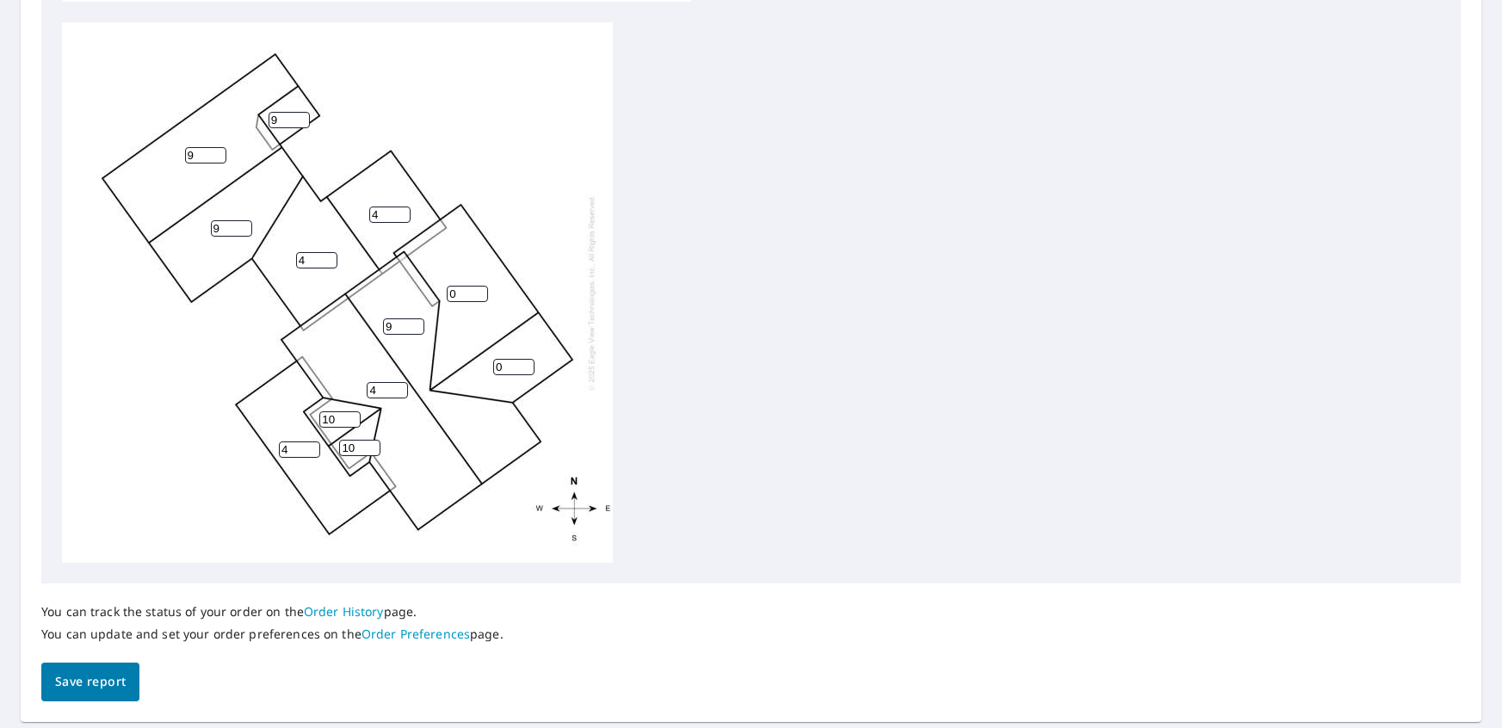
click at [401, 385] on input "4" at bounding box center [387, 390] width 41 height 16
click at [401, 385] on input "5" at bounding box center [387, 390] width 41 height 16
click at [401, 385] on input "6" at bounding box center [387, 390] width 41 height 16
click at [401, 385] on input "7" at bounding box center [387, 390] width 41 height 16
click at [401, 385] on input "8" at bounding box center [387, 390] width 41 height 16
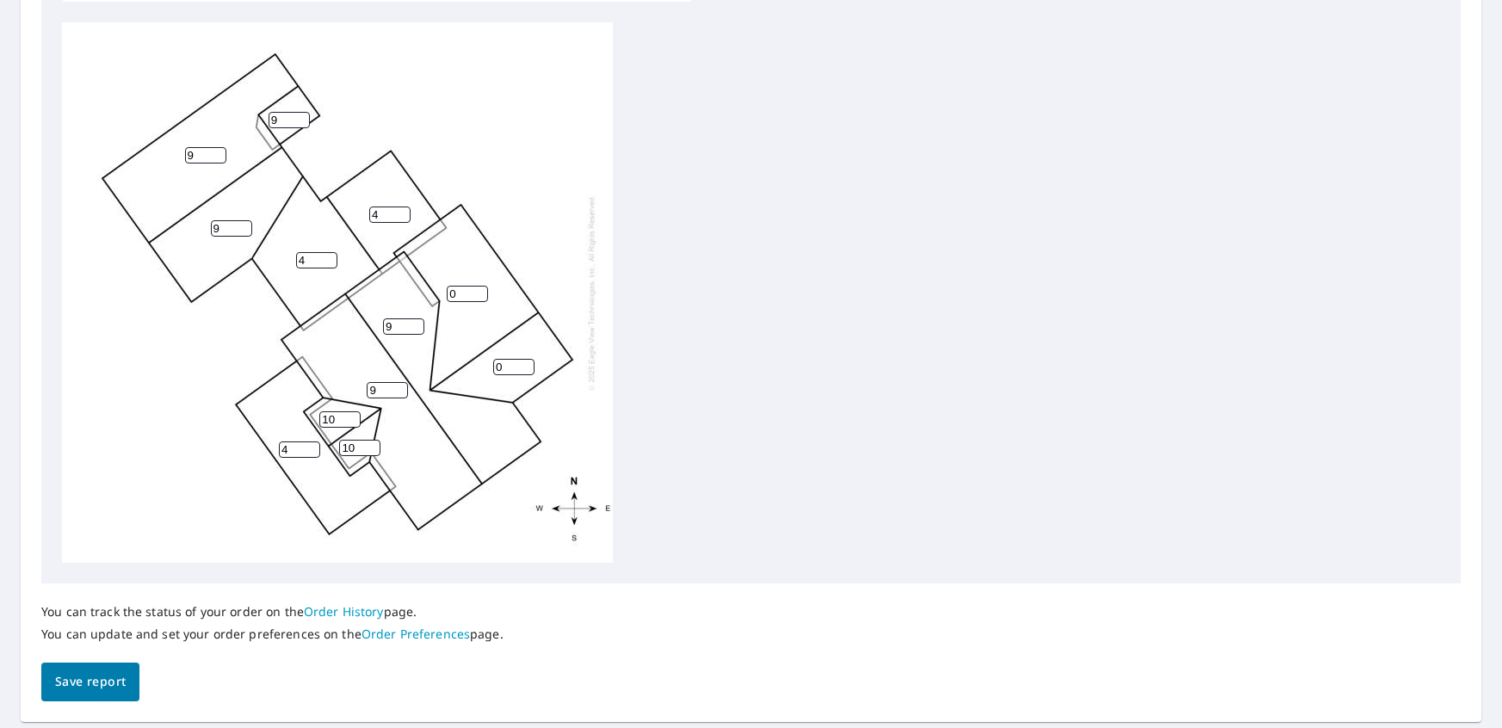
type input "9"
click at [399, 387] on input "9" at bounding box center [387, 390] width 41 height 16
click at [478, 289] on input "1" at bounding box center [467, 294] width 41 height 16
click at [478, 289] on input "2" at bounding box center [467, 294] width 41 height 16
click at [478, 289] on input "3" at bounding box center [467, 294] width 41 height 16
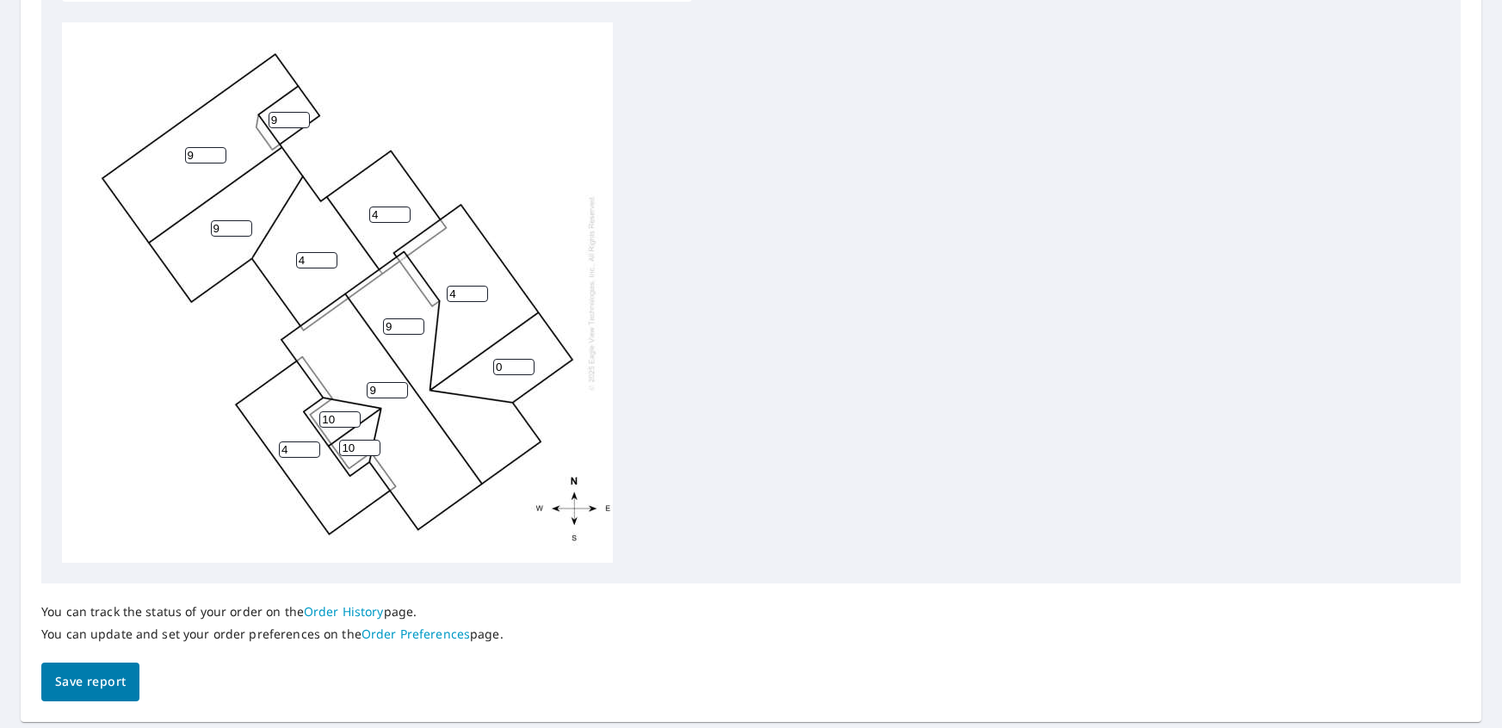
click at [478, 289] on input "4" at bounding box center [467, 294] width 41 height 16
click at [478, 289] on input "5" at bounding box center [467, 294] width 41 height 16
click at [478, 289] on input "6" at bounding box center [467, 294] width 41 height 16
click at [478, 289] on input "7" at bounding box center [467, 294] width 41 height 16
click at [478, 289] on input "8" at bounding box center [467, 294] width 41 height 16
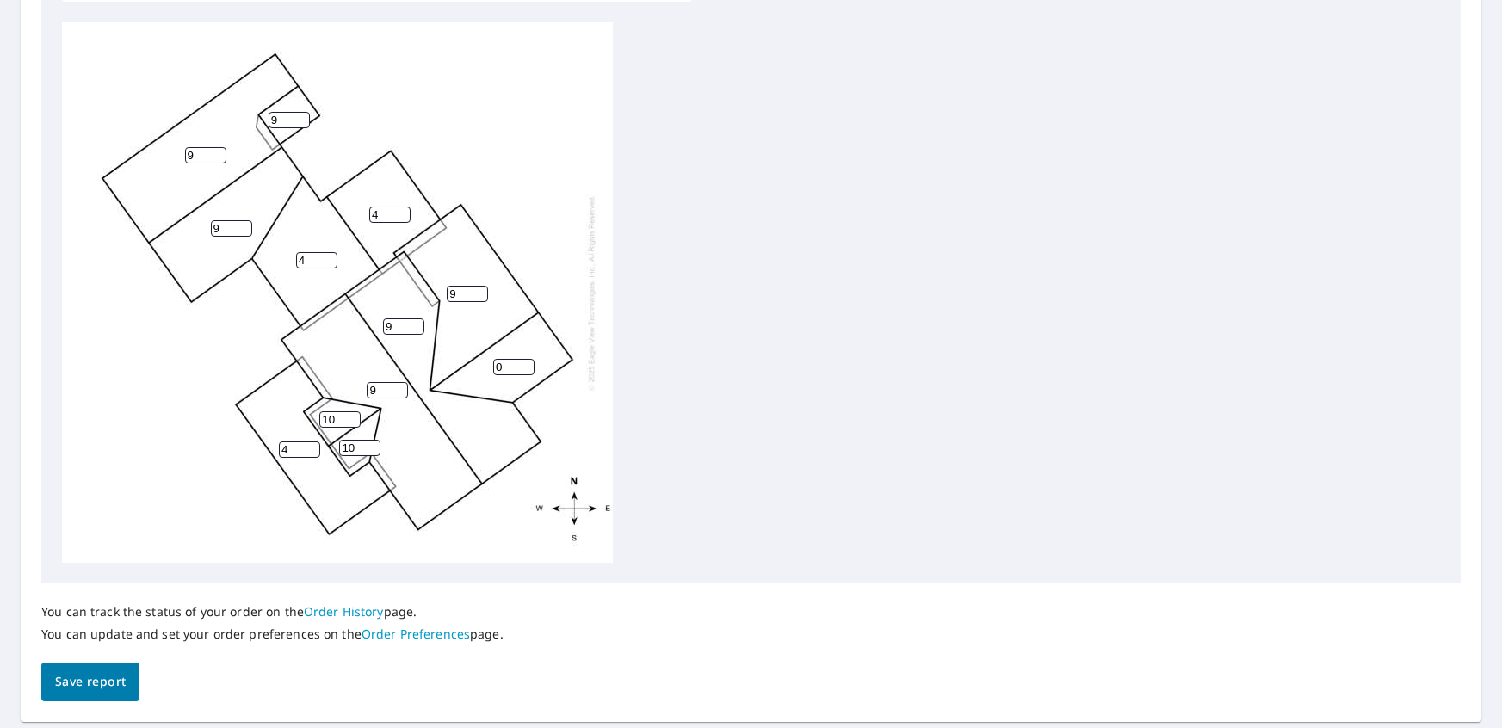
type input "9"
click at [479, 289] on input "9" at bounding box center [467, 294] width 41 height 16
click at [528, 362] on input "1" at bounding box center [513, 367] width 41 height 16
click at [529, 362] on input "2" at bounding box center [513, 367] width 41 height 16
click at [529, 362] on input "3" at bounding box center [513, 367] width 41 height 16
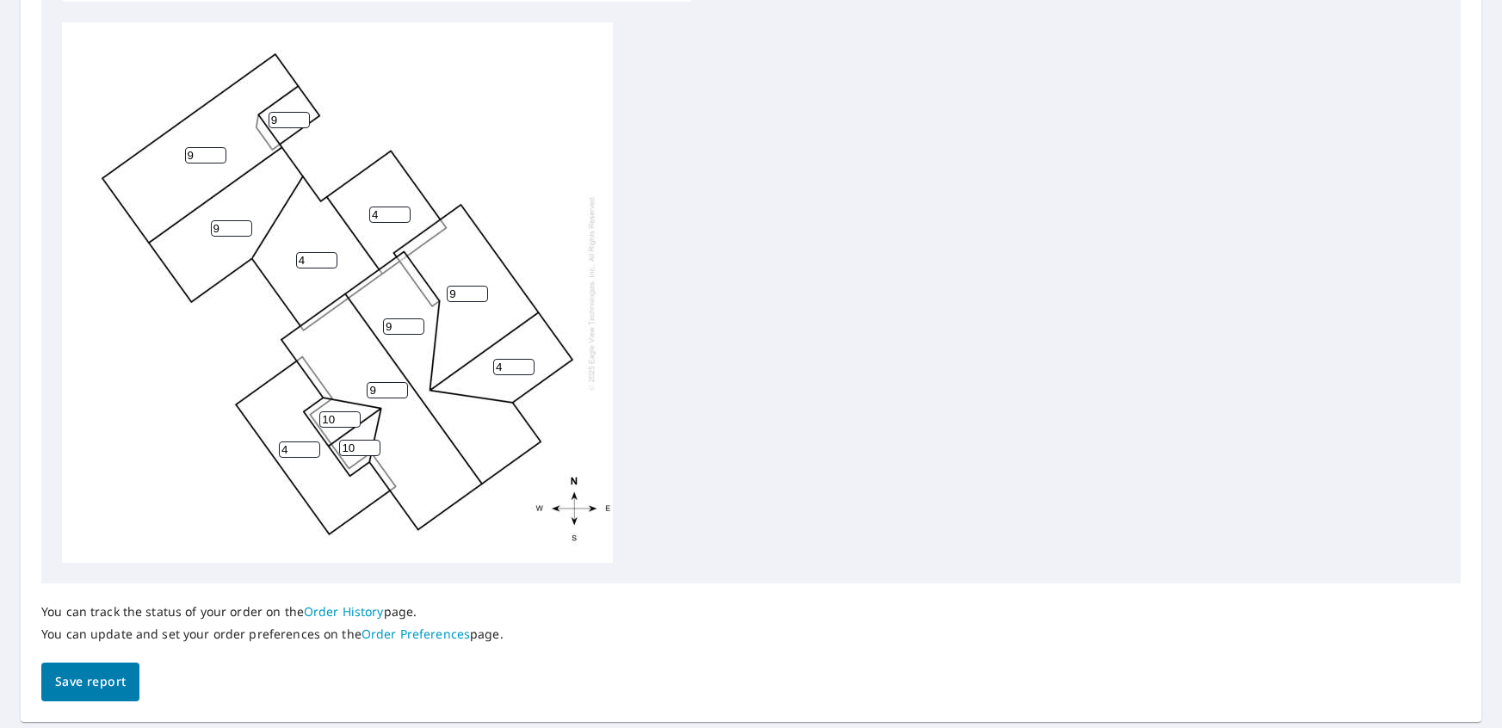
click at [529, 362] on input "4" at bounding box center [513, 367] width 41 height 16
click at [529, 362] on input "5" at bounding box center [513, 367] width 41 height 16
click at [529, 362] on input "6" at bounding box center [513, 367] width 41 height 16
click at [529, 362] on input "7" at bounding box center [513, 367] width 41 height 16
click at [529, 362] on input "8" at bounding box center [513, 367] width 41 height 16
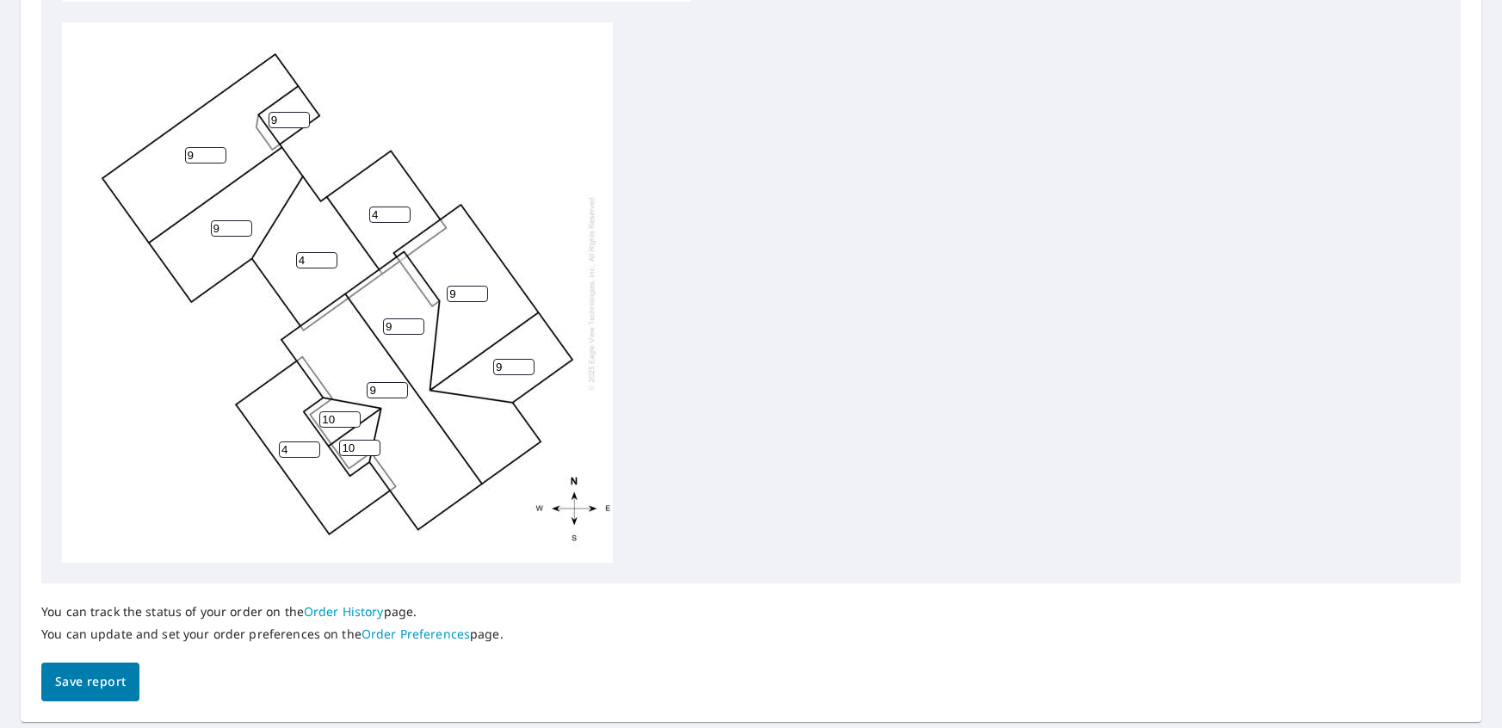
type input "9"
click at [529, 362] on input "9" at bounding box center [513, 367] width 41 height 16
click at [113, 677] on span "Save report" at bounding box center [90, 682] width 71 height 22
click at [695, 521] on div "9 9 9 9 4 9 4 4 9 9 10 10" at bounding box center [751, 292] width 1378 height 541
click at [61, 689] on div "You can track the status of your order on the Order History page. You can updat…" at bounding box center [750, 642] width 1419 height 117
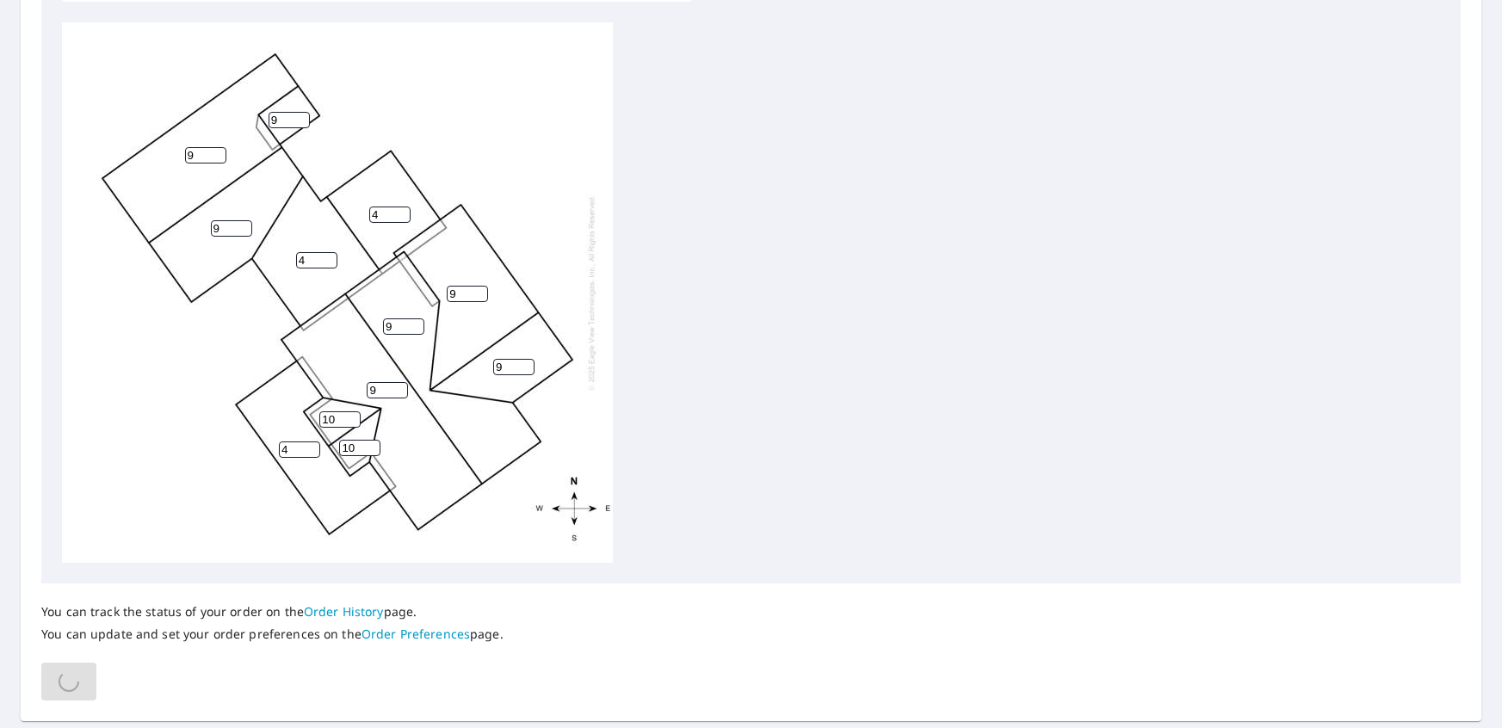
click at [59, 689] on div "You can track the status of your order on the Order History page. You can updat…" at bounding box center [750, 642] width 1419 height 117
click at [55, 689] on div "You can track the status of your order on the Order History page. You can updat…" at bounding box center [750, 642] width 1419 height 117
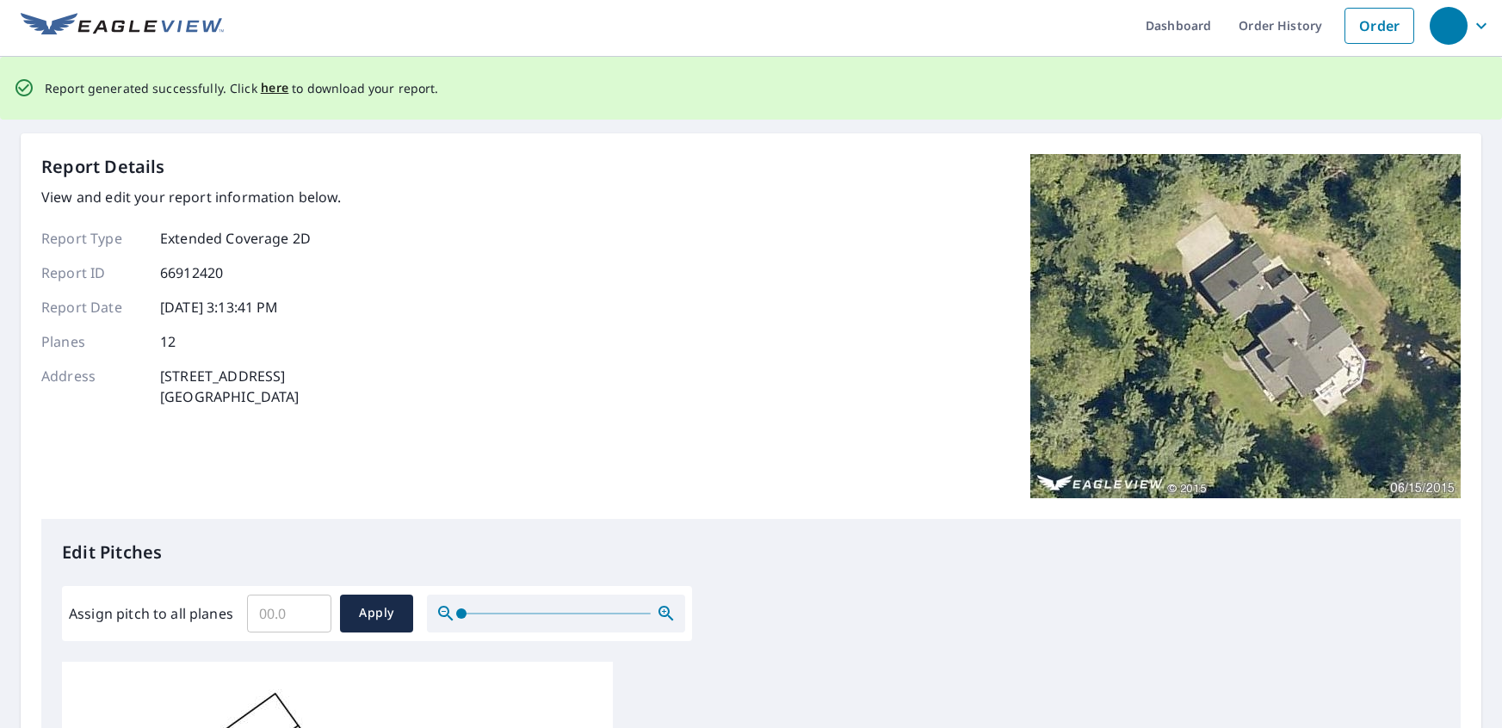
scroll to position [0, 0]
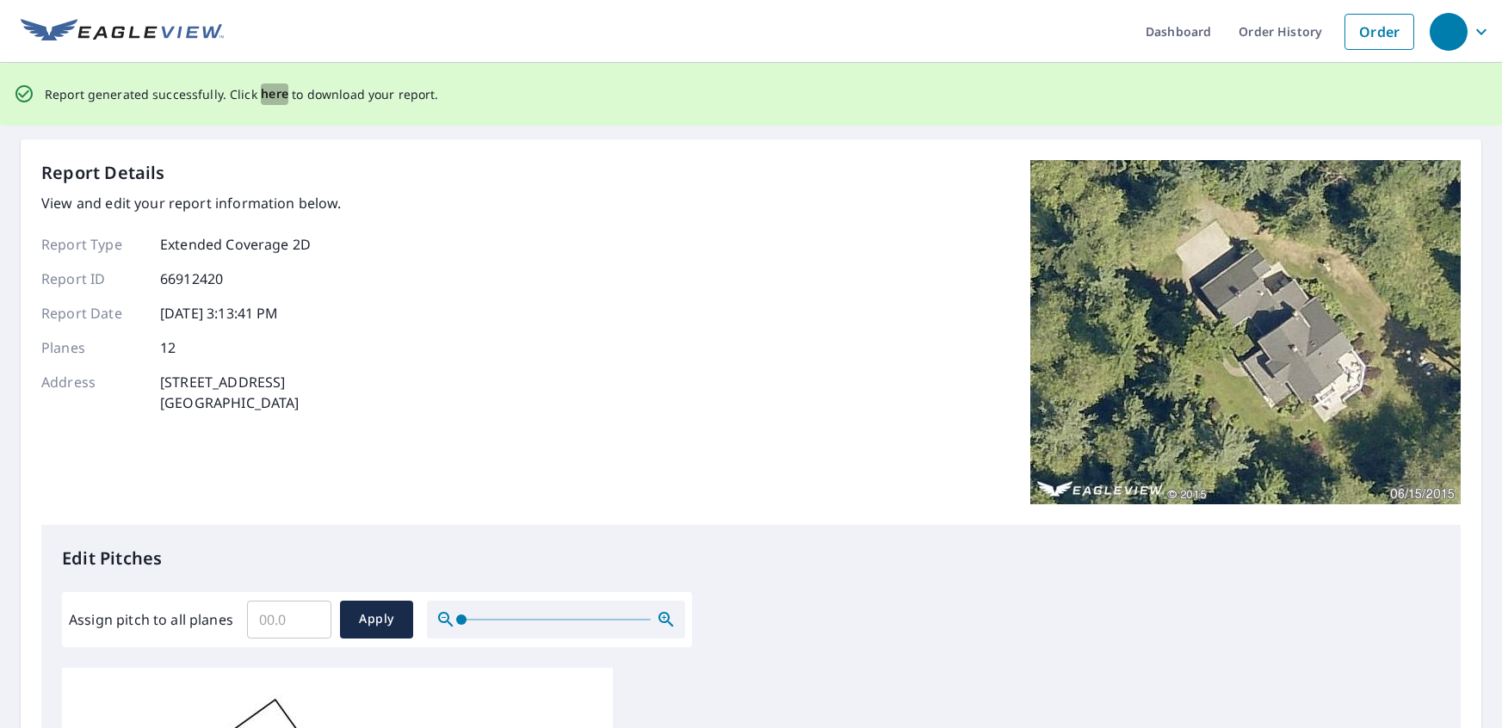
click at [276, 92] on span "here" at bounding box center [275, 94] width 28 height 22
